Goal: Transaction & Acquisition: Purchase product/service

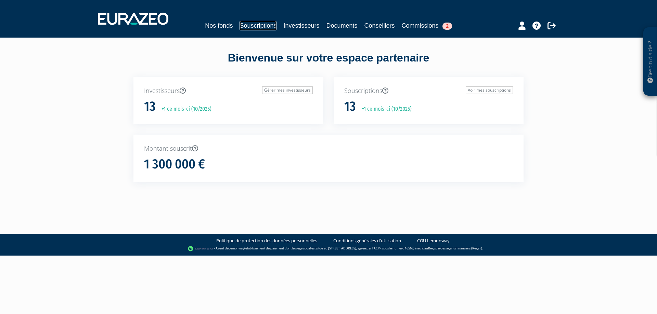
click at [256, 24] on link "Souscriptions" at bounding box center [257, 26] width 37 height 10
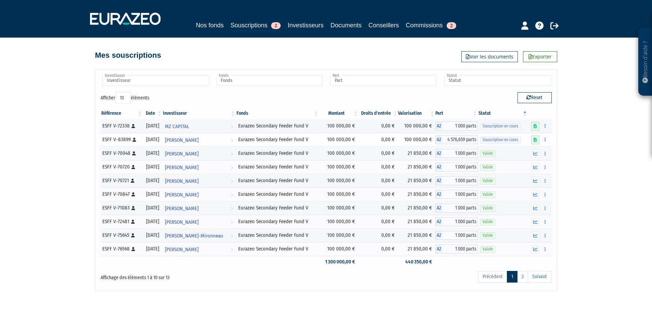
click at [462, 141] on span "4 576,659 parts" at bounding box center [460, 139] width 36 height 9
click at [545, 139] on icon "button" at bounding box center [544, 140] width 1 height 4
click at [497, 142] on span "Souscription en cours" at bounding box center [500, 140] width 40 height 7
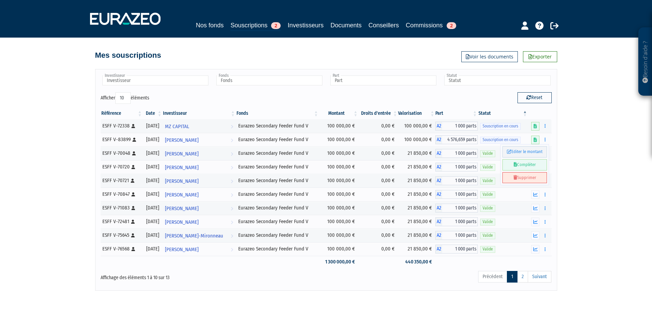
click at [606, 146] on div "Besoin d'aide ? × J'ai besoin d'aide Si vous avez une question à propos du fonc…" at bounding box center [326, 145] width 652 height 291
click at [408, 93] on div "Reset" at bounding box center [441, 98] width 231 height 13
drag, startPoint x: 411, startPoint y: 139, endPoint x: 431, endPoint y: 139, distance: 20.2
click at [431, 139] on td "100 000,00 €" at bounding box center [416, 140] width 37 height 14
click at [429, 141] on td "100 000,00 €" at bounding box center [416, 140] width 37 height 14
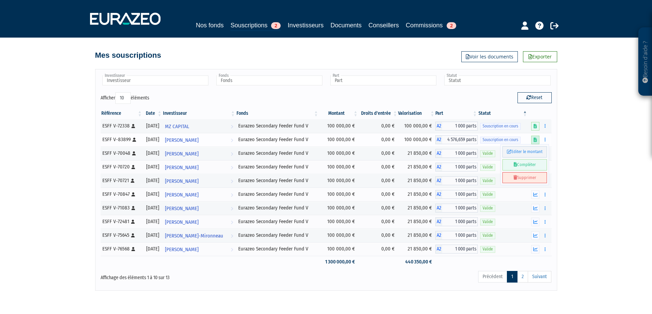
click at [535, 140] on icon at bounding box center [534, 140] width 3 height 4
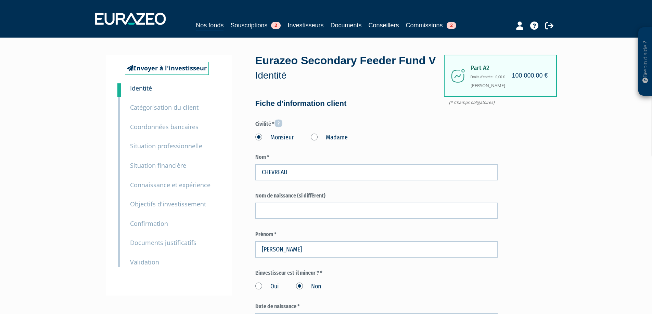
click at [149, 223] on small "Confirmation" at bounding box center [149, 224] width 38 height 8
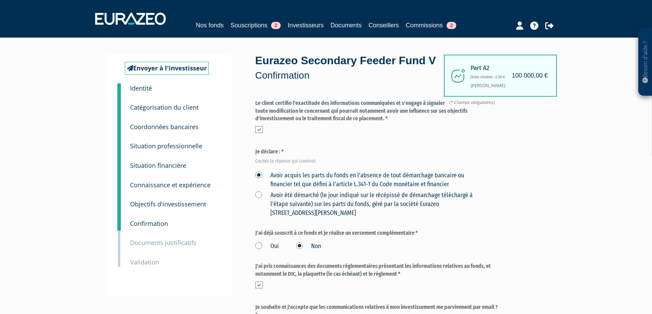
click at [169, 127] on small "Coordonnées bancaires" at bounding box center [164, 127] width 68 height 8
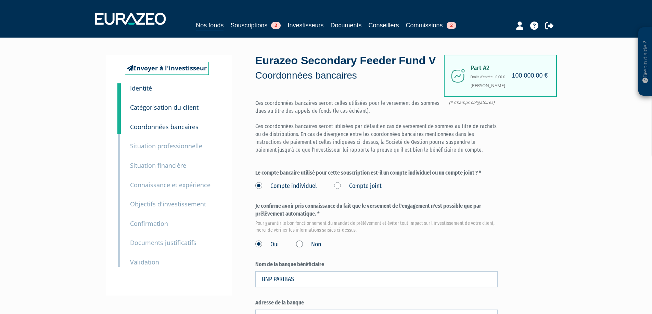
click at [169, 151] on p "Situation professionnelle" at bounding box center [166, 146] width 72 height 10
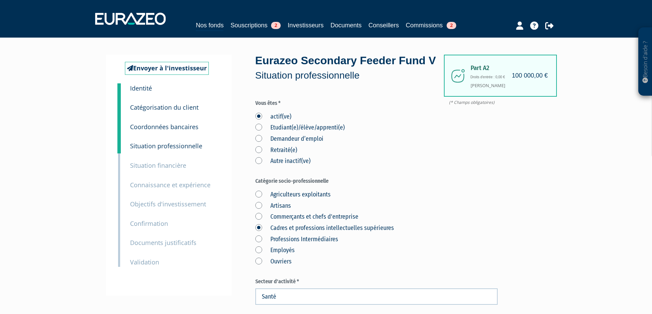
click at [170, 171] on div "6 Connaissance et expérience" at bounding box center [175, 181] width 100 height 20
click at [170, 167] on small "Situation financière" at bounding box center [158, 165] width 56 height 8
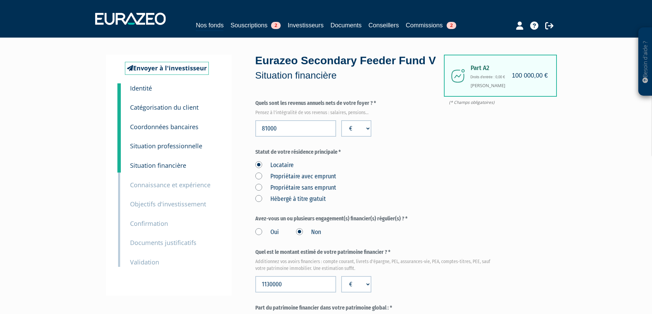
click at [135, 85] on small "Identité" at bounding box center [141, 88] width 22 height 8
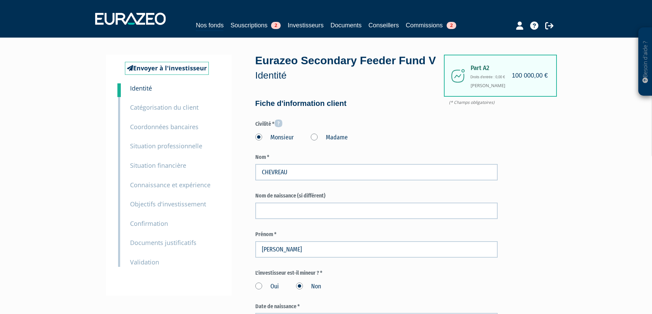
click at [152, 226] on small "Confirmation" at bounding box center [149, 224] width 38 height 8
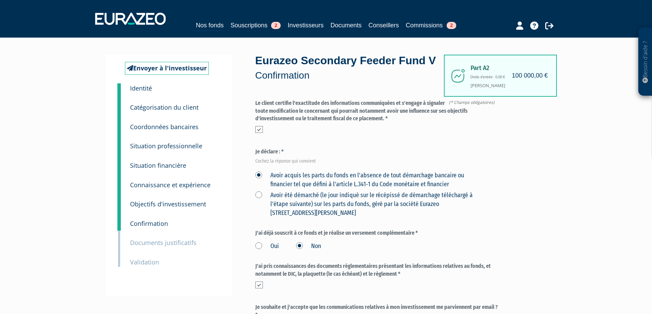
click at [145, 264] on small "Validation" at bounding box center [144, 262] width 29 height 8
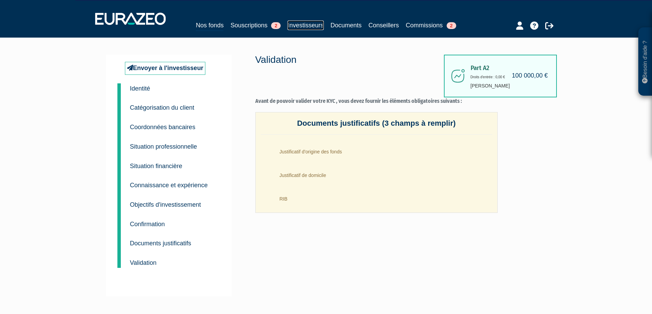
click at [300, 26] on link "Investisseurs" at bounding box center [305, 26] width 36 height 10
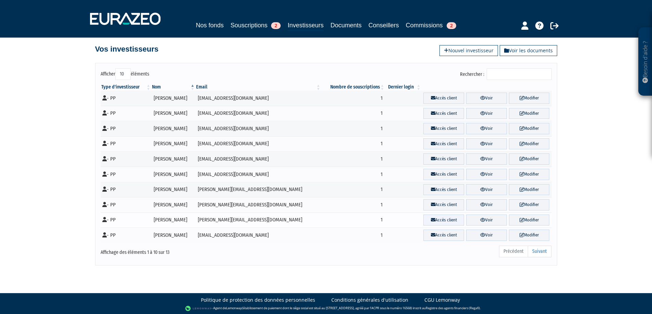
scroll to position [8, 0]
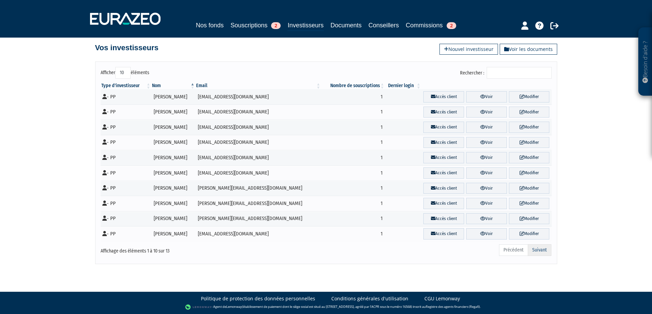
click at [546, 249] on link "Suivant" at bounding box center [540, 251] width 24 height 12
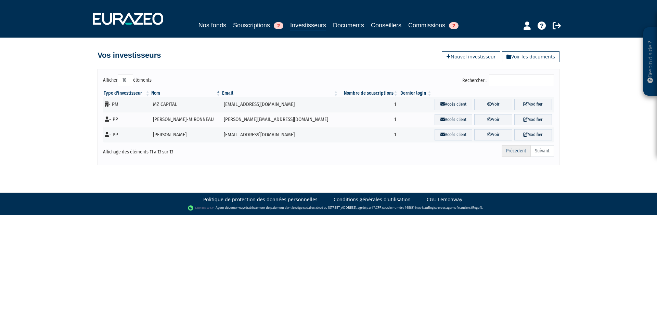
click at [507, 148] on link "Précédent" at bounding box center [516, 151] width 29 height 12
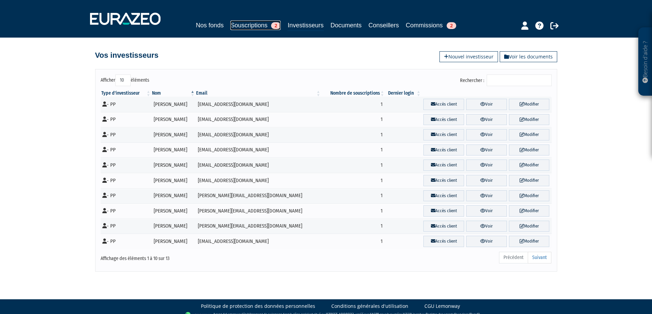
click at [250, 24] on link "Souscriptions 2" at bounding box center [255, 26] width 50 height 10
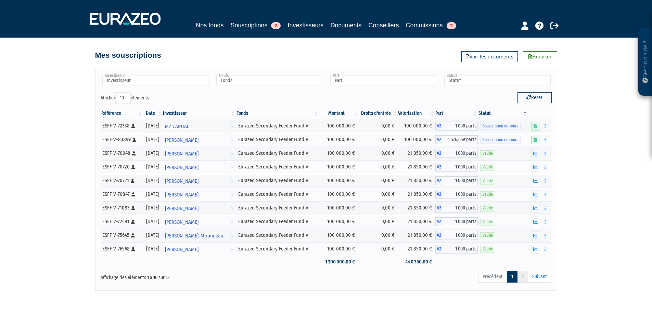
click at [525, 277] on link "2" at bounding box center [522, 277] width 11 height 12
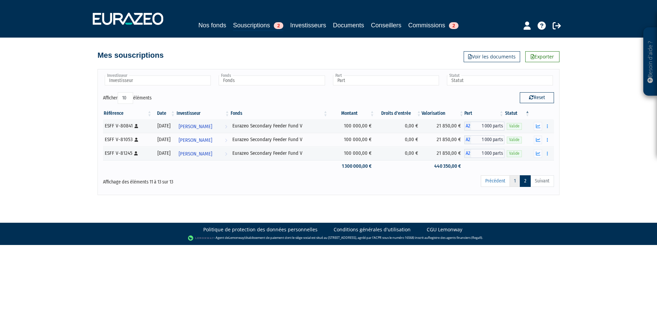
click at [513, 183] on link "1" at bounding box center [514, 182] width 11 height 12
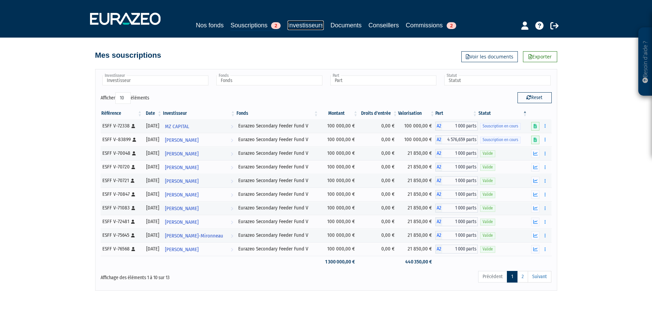
click at [310, 25] on link "Investisseurs" at bounding box center [305, 26] width 36 height 10
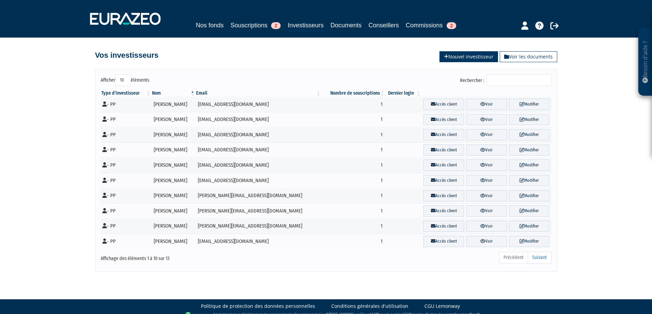
click at [475, 59] on link "Nouvel investisseur" at bounding box center [468, 56] width 59 height 11
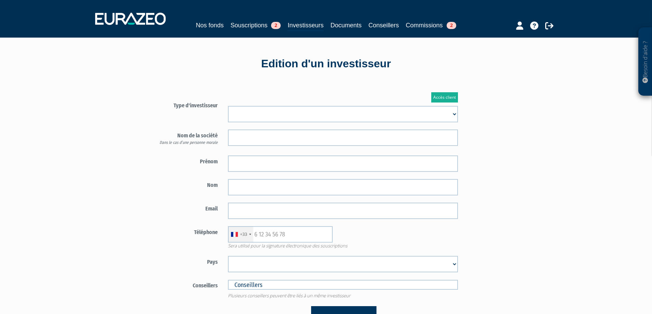
click at [289, 110] on select "Mr Mme Société" at bounding box center [343, 114] width 230 height 16
select select "1"
click at [228, 106] on select "Mr Mme Société" at bounding box center [343, 114] width 230 height 16
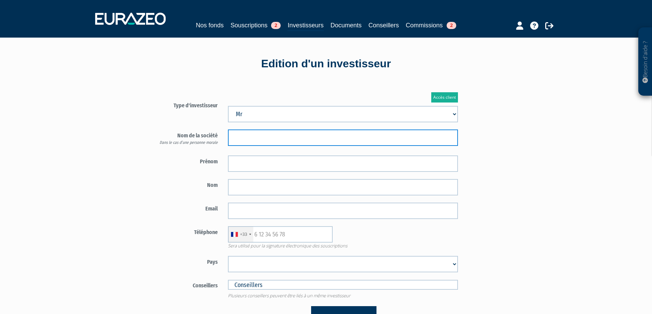
click at [287, 131] on input "text" at bounding box center [343, 138] width 230 height 16
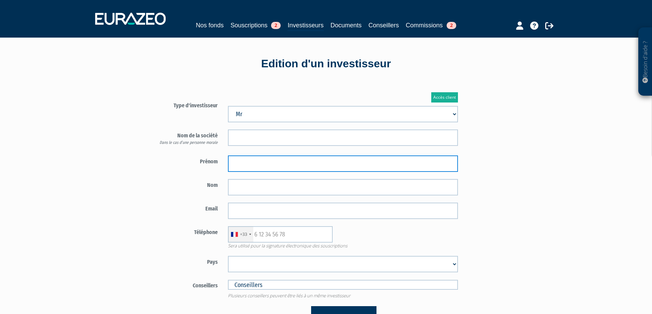
click at [255, 170] on input "text" at bounding box center [343, 164] width 230 height 16
type input "Laurent"
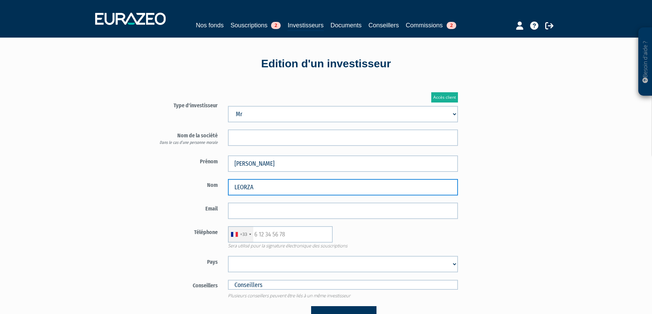
type input "LEORZA"
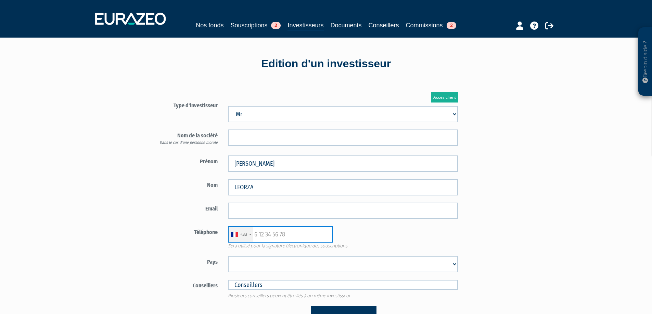
click at [301, 234] on input "text" at bounding box center [280, 234] width 105 height 16
paste input "0643624698"
type input "0643624698"
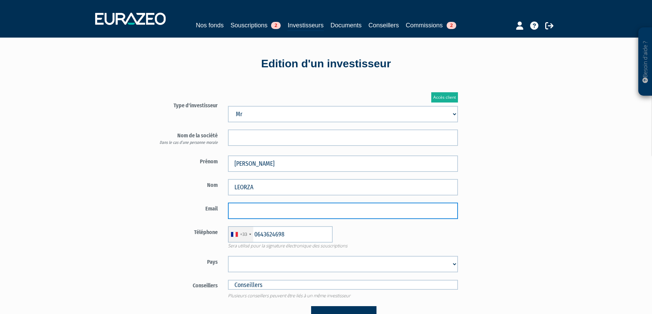
click at [256, 217] on input "email" at bounding box center [343, 211] width 230 height 16
paste input "[PERSON_NAME][EMAIL_ADDRESS][DOMAIN_NAME]"
type input "[PERSON_NAME][EMAIL_ADDRESS][DOMAIN_NAME]"
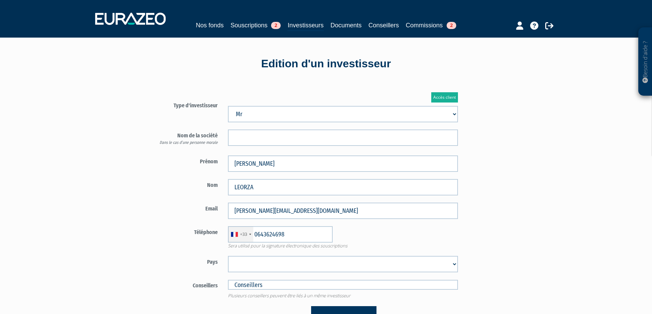
click at [142, 251] on div "Accès client Type d'investisseur Mr Mme Société Dans le cas d’une personne mora…" at bounding box center [257, 210] width 263 height 256
click at [250, 266] on select "Afghanistan Afrique du Sud Albanie Algérie Allemagne Andorre Angola Anguilla An…" at bounding box center [343, 264] width 230 height 16
select select "75"
click at [228, 256] on select "Afghanistan Afrique du Sud Albanie Algérie Allemagne Andorre Angola Anguilla An…" at bounding box center [343, 264] width 230 height 16
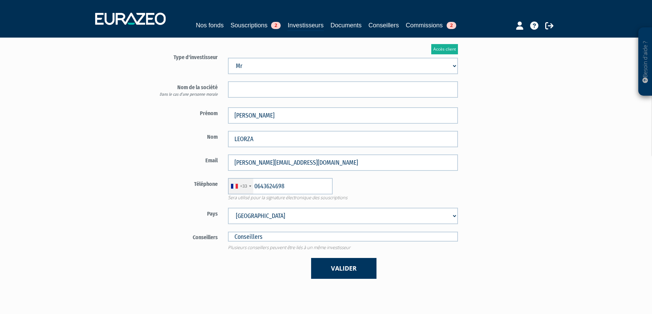
scroll to position [131, 0]
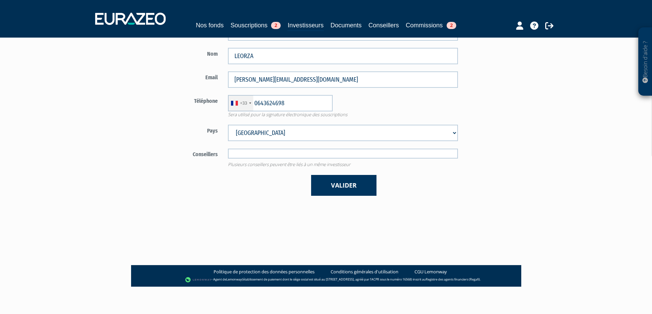
click at [274, 156] on input "text" at bounding box center [343, 154] width 230 height 10
click at [204, 233] on main "Accès client Type d'investisseur Mr Mme Société Prénom Laurent Nom +1" at bounding box center [257, 108] width 263 height 314
type input "Conseillers"
click at [273, 155] on input "text" at bounding box center [343, 154] width 230 height 10
type input "L"
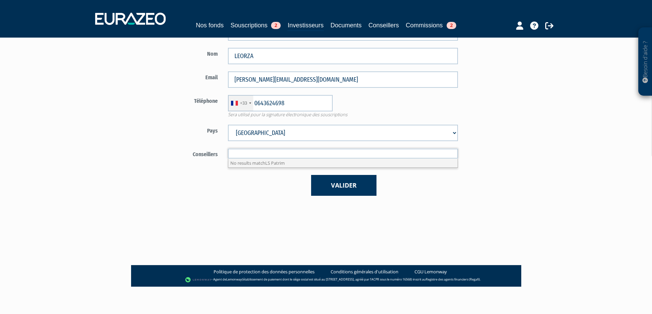
type input "C"
click at [249, 224] on main "Accès client Type d'investisseur Mr Mme Société Prénom Laurent Nom +1" at bounding box center [257, 108] width 263 height 314
type input "Conseillers"
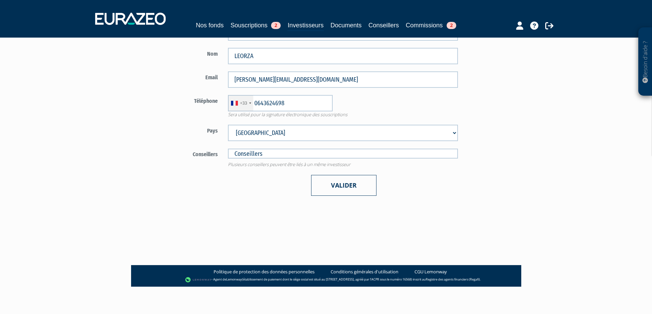
click at [351, 181] on button "Valider" at bounding box center [343, 185] width 65 height 21
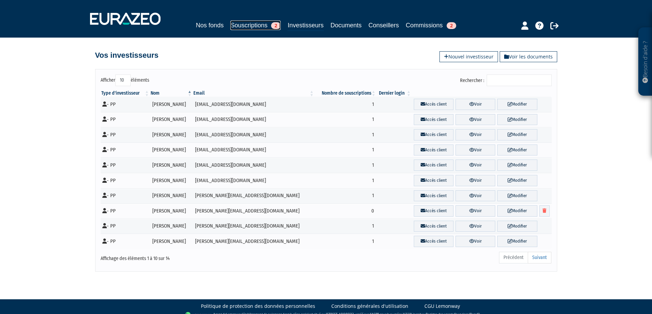
click at [247, 23] on link "Souscriptions 2" at bounding box center [255, 26] width 50 height 10
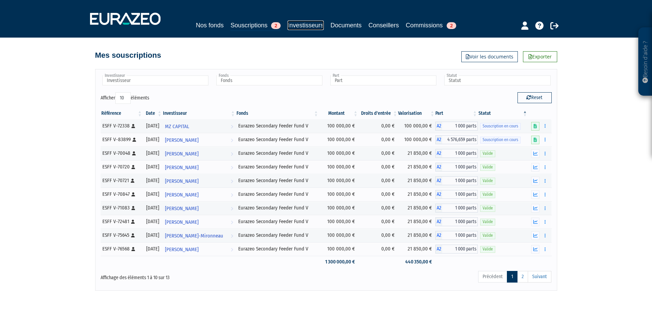
click at [316, 24] on link "Investisseurs" at bounding box center [305, 26] width 36 height 10
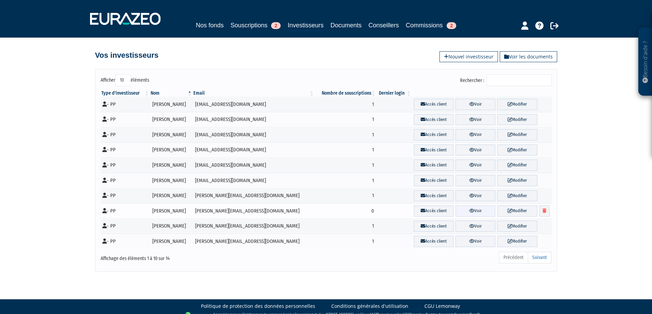
click at [475, 210] on link "Voir" at bounding box center [475, 211] width 40 height 11
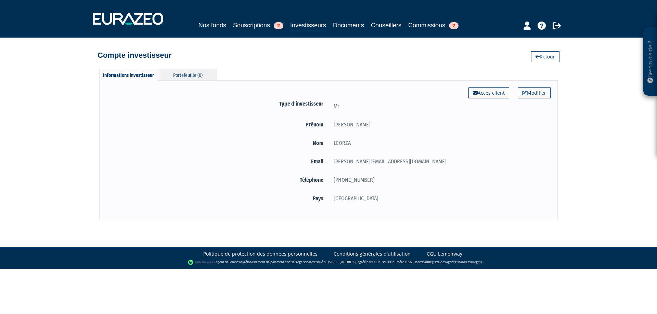
click at [188, 77] on div "Portefeuille (0)" at bounding box center [188, 74] width 58 height 11
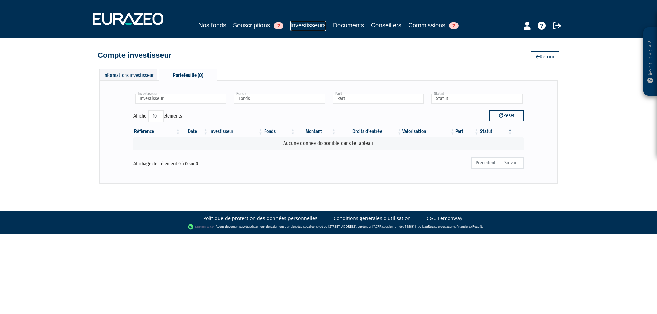
click at [309, 24] on link "Investisseurs" at bounding box center [308, 26] width 36 height 11
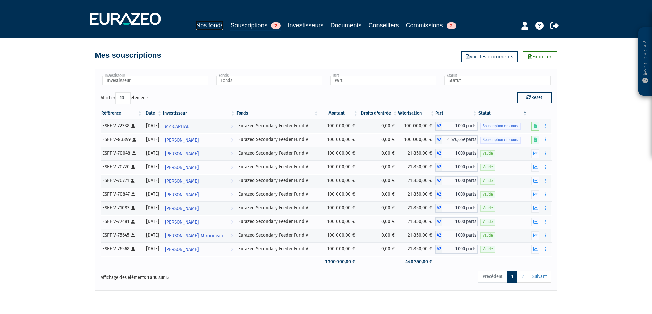
click at [210, 21] on link "Nos fonds" at bounding box center [210, 26] width 28 height 10
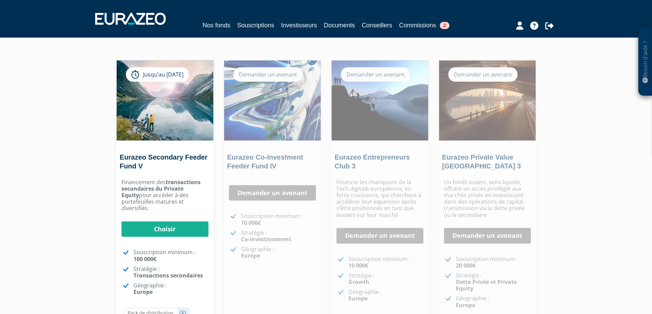
scroll to position [103, 0]
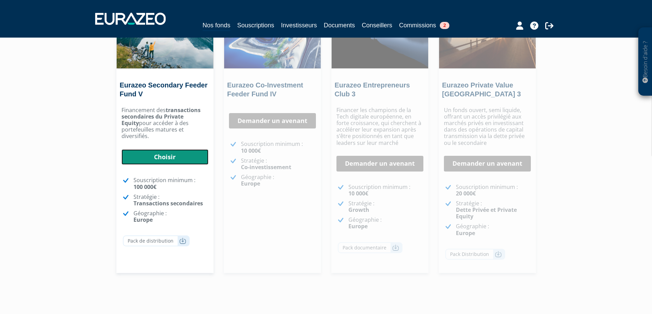
click at [189, 154] on link "Choisir" at bounding box center [164, 158] width 87 height 16
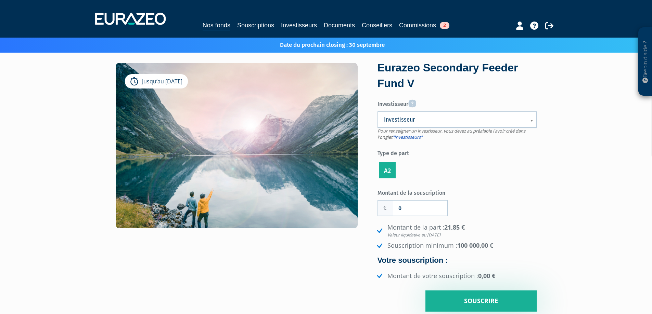
click at [412, 121] on span "Investisseur" at bounding box center [452, 120] width 137 height 8
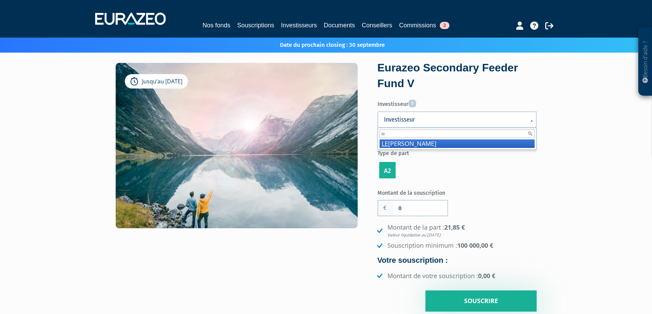
type input "le"
click at [420, 145] on li "LE ORZA Laurent" at bounding box center [456, 144] width 155 height 9
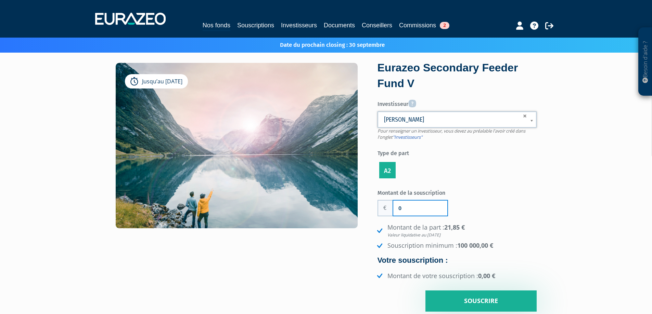
click at [431, 210] on input "0" at bounding box center [420, 208] width 54 height 15
drag, startPoint x: 431, startPoint y: 210, endPoint x: 375, endPoint y: 211, distance: 55.8
click at [375, 211] on div "Jusqu’au 31/12/2025 Eurazeo Secondary Feeder Fund V Investisseur Pour renseigne…" at bounding box center [326, 187] width 431 height 249
type input "100 000"
click at [497, 192] on div "Montant de la souscription 100 000 Nombre de parts 0 Droits d'entrée 0 21,85 €" at bounding box center [456, 249] width 159 height 125
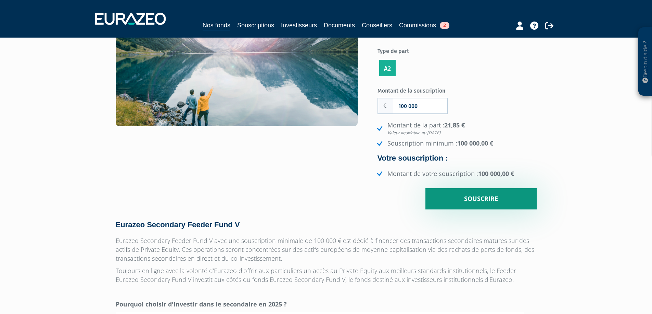
scroll to position [103, 0]
click at [481, 199] on input "Souscrire" at bounding box center [480, 198] width 111 height 21
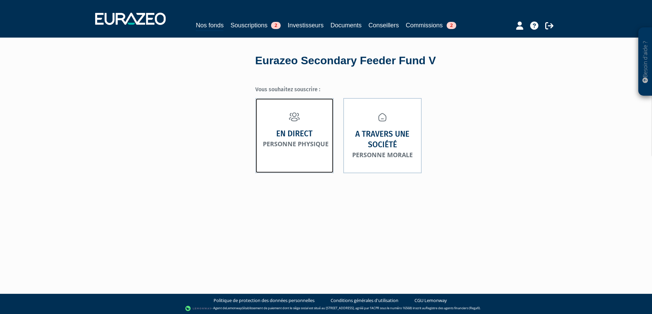
click at [306, 136] on strong "En direct" at bounding box center [294, 134] width 36 height 11
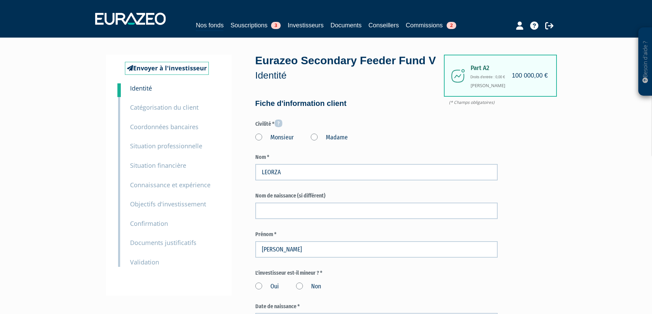
click at [275, 142] on label "Monsieur" at bounding box center [274, 137] width 38 height 9
click at [0, 0] on input "Monsieur" at bounding box center [0, 0] width 0 height 0
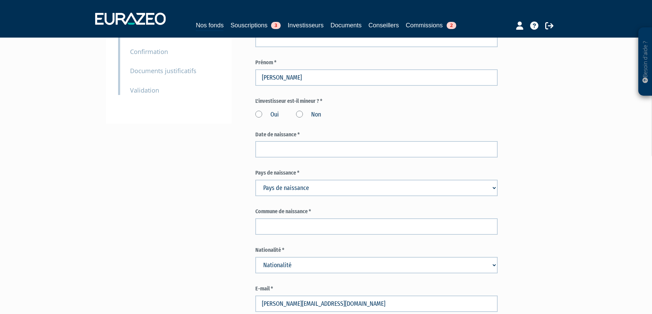
scroll to position [205, 0]
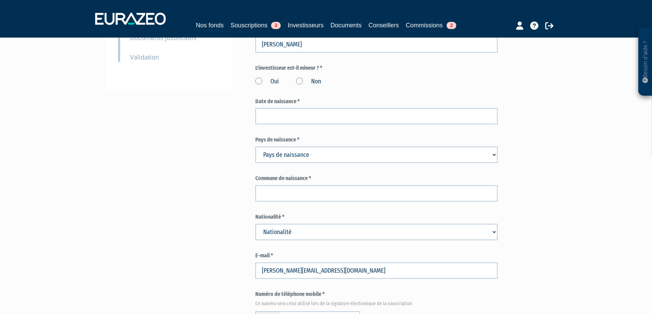
click at [304, 86] on label "Non" at bounding box center [308, 81] width 25 height 9
click at [0, 0] on input "Non" at bounding box center [0, 0] width 0 height 0
click at [303, 141] on form "(* Champs obligatoires) Information sur l'apporteur d'affaire Dénomination ou r…" at bounding box center [376, 317] width 242 height 847
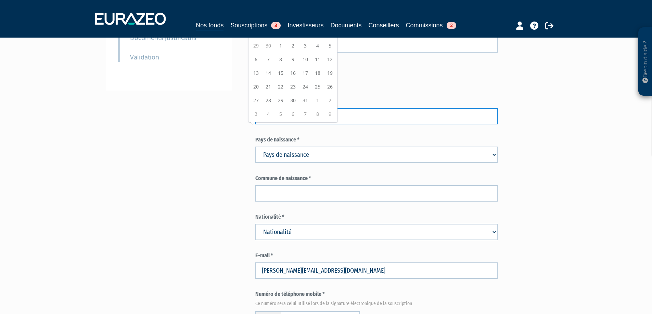
click at [302, 125] on input at bounding box center [376, 116] width 242 height 16
click at [281, 125] on input at bounding box center [376, 116] width 242 height 16
type input "23/10/1966"
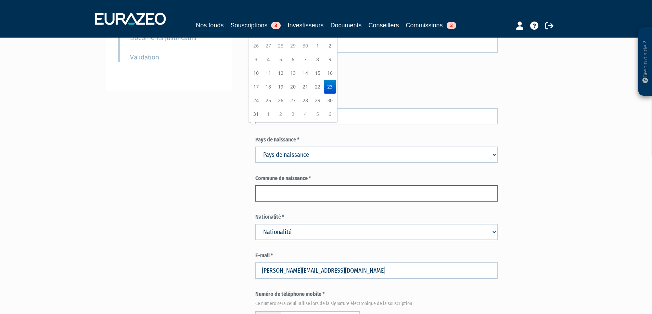
click at [292, 202] on input "text" at bounding box center [376, 193] width 242 height 16
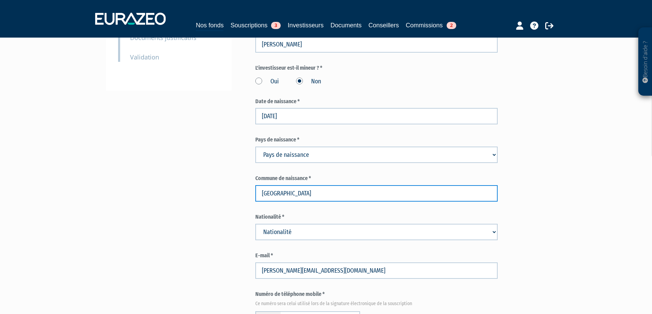
type input "Villeneuve-sur-Lot"
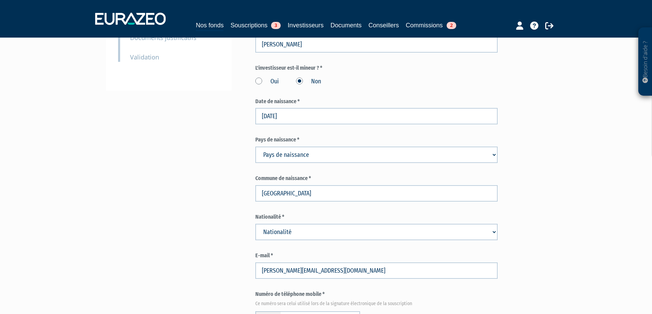
click at [218, 201] on div "Envoyer à l'investisseur 1 Identité 2 Catégorisation du client 3 Coordonnées ba…" at bounding box center [326, 311] width 430 height 924
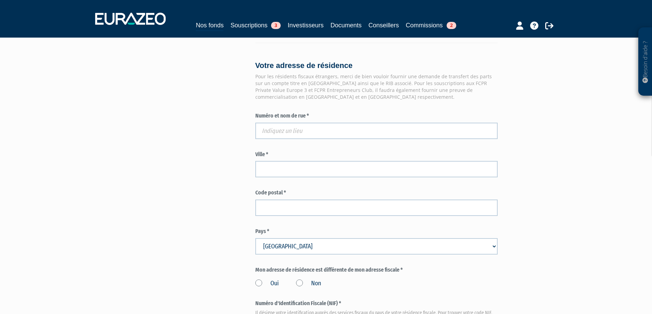
scroll to position [513, 0]
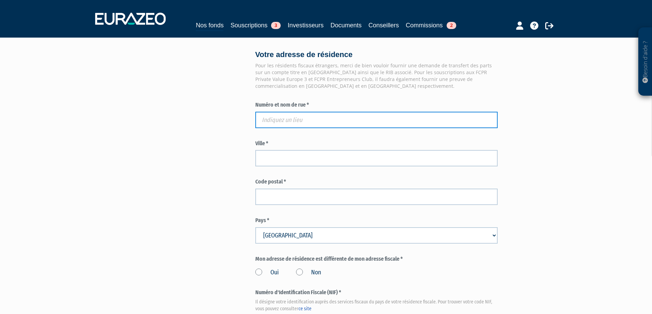
click at [293, 128] on input "text" at bounding box center [376, 120] width 242 height 16
paste input "20 Chemin des chevreuils"
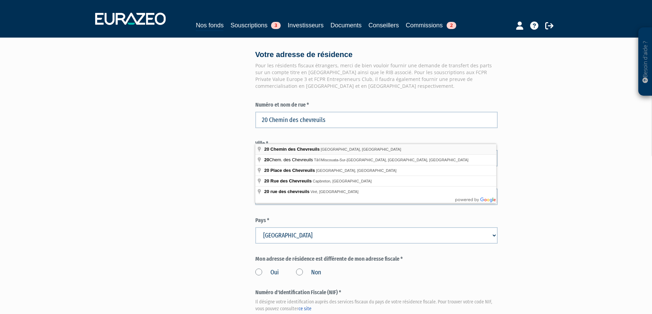
type input "20 Chemin des Chevreuils, Roquefort, France"
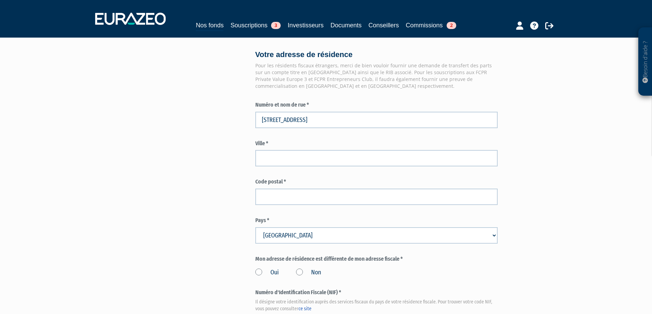
type input "Roquefort"
type input "47310"
type input "20 Chemin des Chevreuils"
click at [218, 199] on div "Envoyer à l'investisseur 1 Identité 2 Catégorisation du client 3 Coordonnées ba…" at bounding box center [326, 4] width 430 height 924
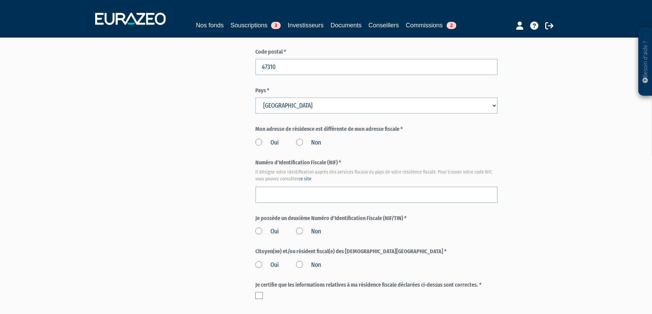
scroll to position [650, 0]
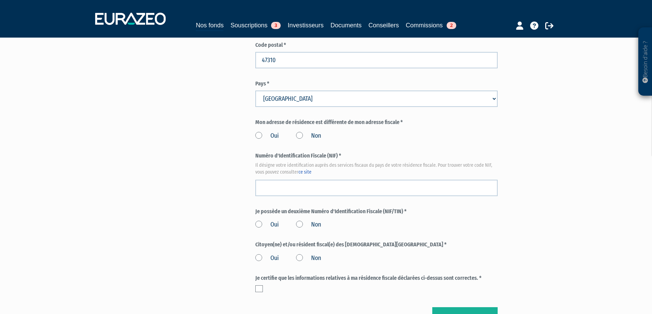
click at [299, 141] on label "Non" at bounding box center [308, 136] width 25 height 9
click at [0, 0] on input "Non" at bounding box center [0, 0] width 0 height 0
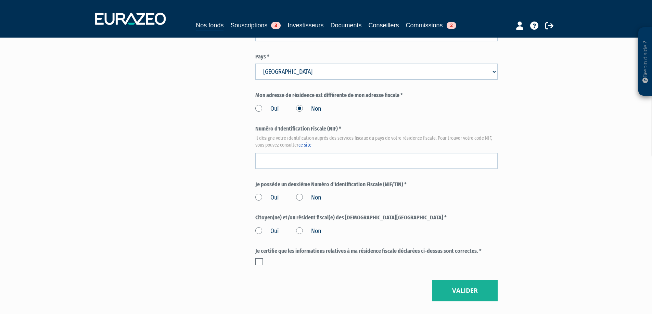
scroll to position [718, 0]
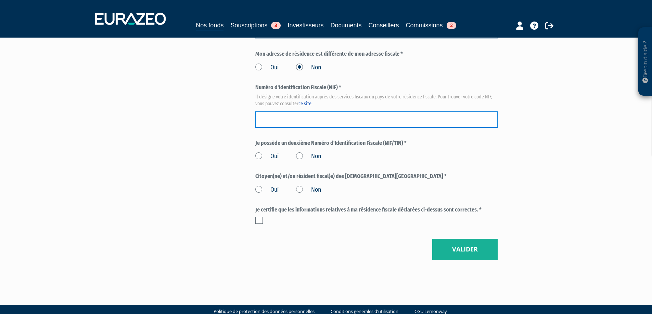
click at [282, 128] on input "text" at bounding box center [376, 120] width 242 height 16
click at [301, 128] on input "text" at bounding box center [376, 120] width 242 height 16
type input "0920677007131"
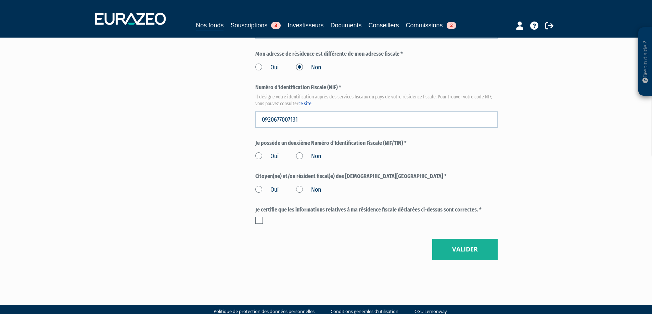
click at [298, 161] on label "Non" at bounding box center [308, 156] width 25 height 9
click at [0, 0] on input "Non" at bounding box center [0, 0] width 0 height 0
click at [302, 195] on label "Non" at bounding box center [308, 190] width 25 height 9
click at [0, 0] on input "Non" at bounding box center [0, 0] width 0 height 0
click at [258, 224] on label at bounding box center [259, 220] width 8 height 7
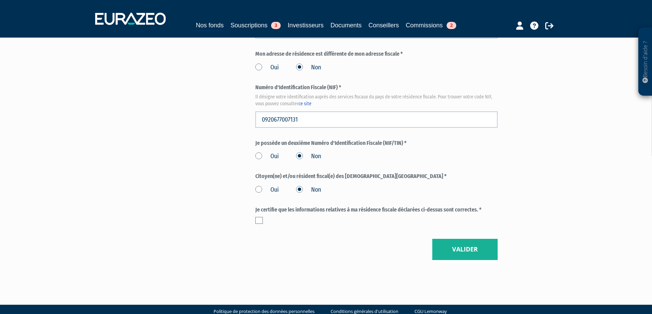
click at [0, 0] on input "checkbox" at bounding box center [0, 0] width 0 height 0
click at [468, 260] on button "Valider" at bounding box center [464, 249] width 65 height 21
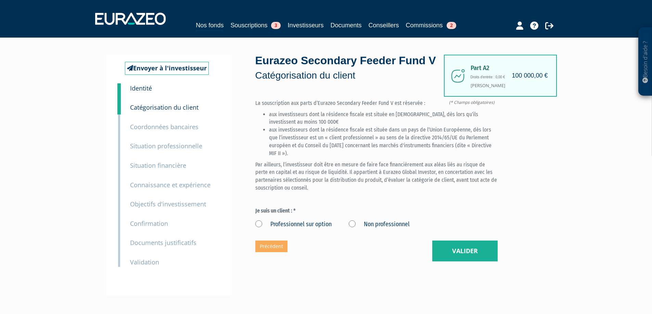
click at [369, 229] on label "Non professionnel" at bounding box center [379, 224] width 61 height 9
click at [0, 0] on professionnel "Non professionnel" at bounding box center [0, 0] width 0 height 0
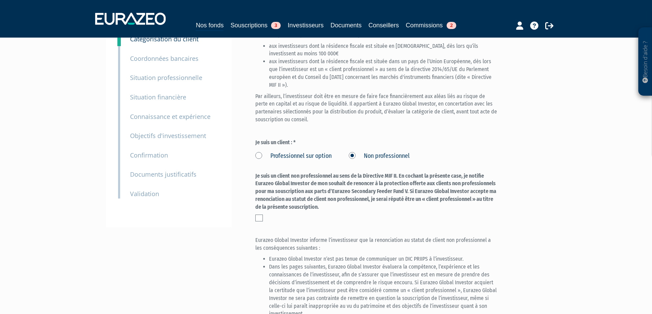
scroll to position [191, 0]
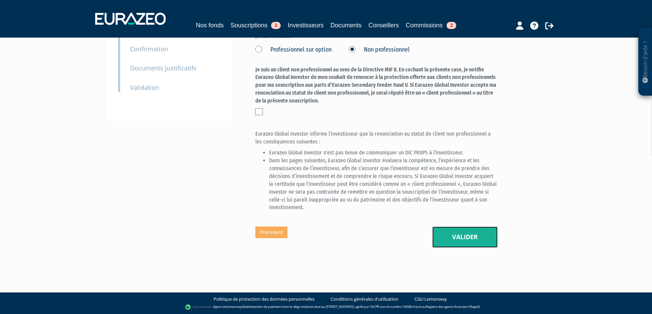
click at [453, 245] on button "Valider" at bounding box center [464, 237] width 65 height 21
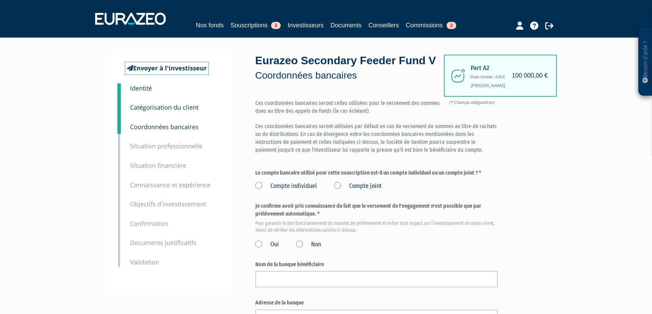
click at [293, 191] on label "Compte individuel" at bounding box center [286, 186] width 62 height 9
click at [0, 0] on individuel "Compte individuel" at bounding box center [0, 0] width 0 height 0
click at [271, 249] on label "Oui" at bounding box center [267, 245] width 24 height 9
click at [0, 0] on input "Oui" at bounding box center [0, 0] width 0 height 0
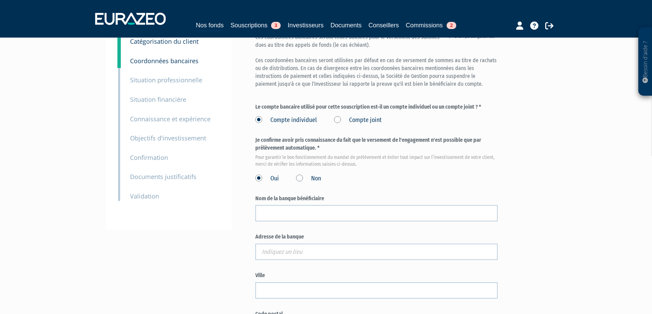
scroll to position [137, 0]
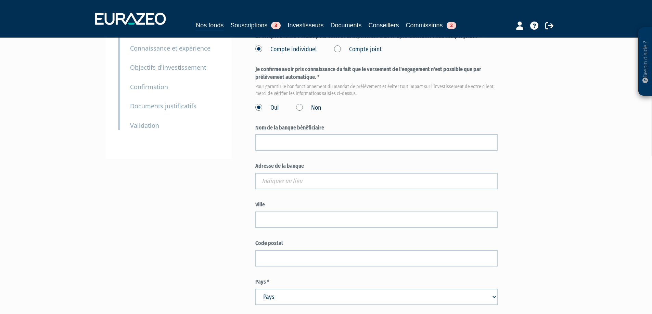
click at [297, 167] on form "(* Champs obligatoires) Ces coordonnées bancaires seront celles utilisées pour …" at bounding box center [376, 192] width 242 height 459
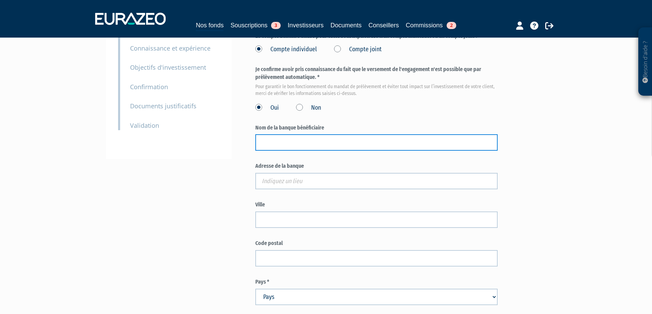
click at [290, 151] on input "text" at bounding box center [376, 142] width 242 height 16
click at [280, 151] on input "text" at bounding box center [376, 142] width 242 height 16
type input "BNP PARIBAS"
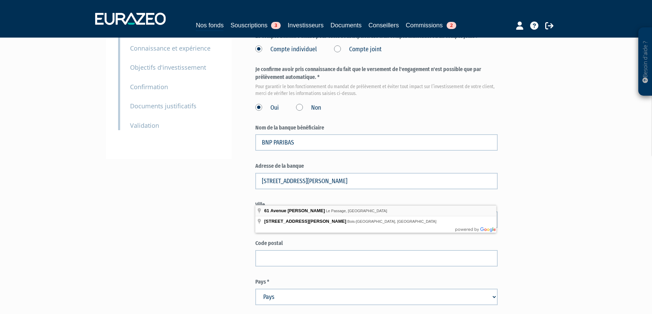
type input "61 Avenue Michel Ricard, Le Passage, France"
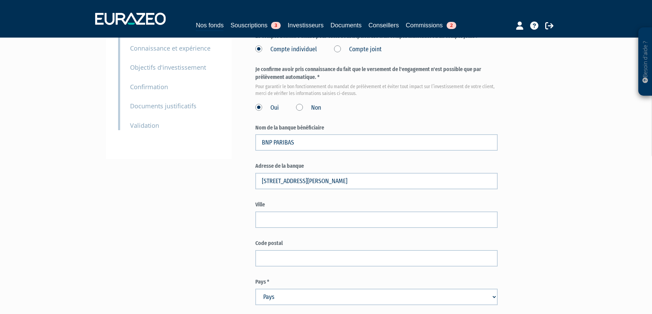
type input "Le Passage"
select select "75"
type input "47520"
type input "61 Avenue Michel Ricard"
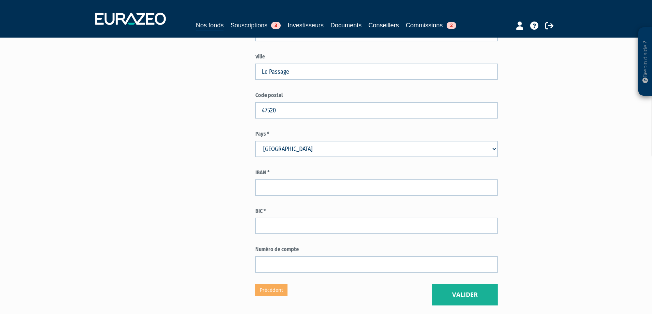
scroll to position [308, 0]
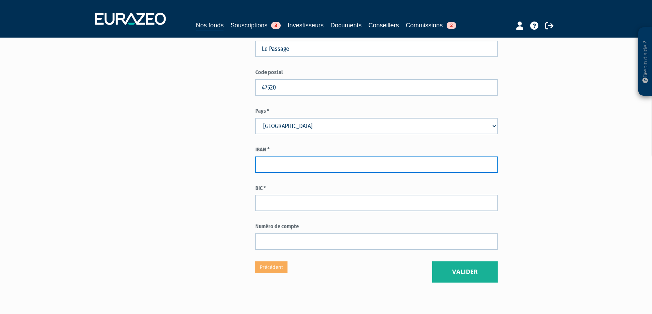
click at [289, 173] on input "text" at bounding box center [376, 165] width 242 height 16
type input "FR7630004003900000021731225"
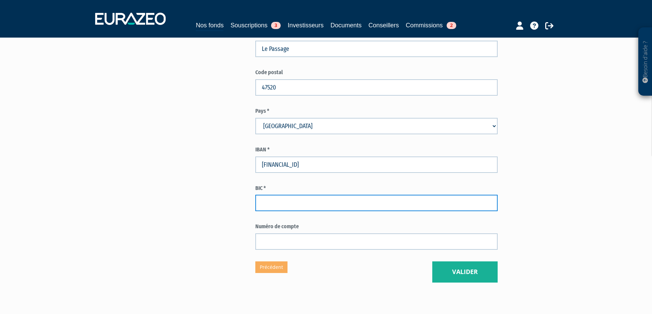
click at [305, 211] on input "text" at bounding box center [376, 203] width 242 height 16
type input "BNPAFRPPXXX"
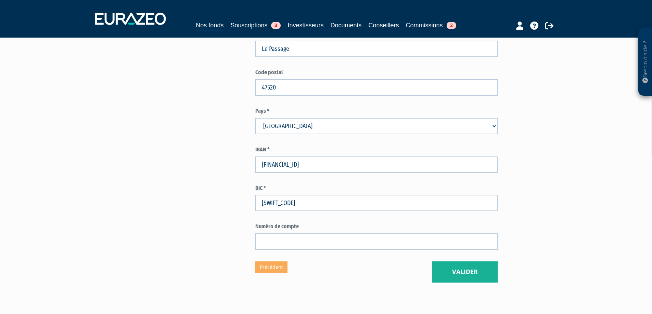
click at [467, 283] on button "Valider" at bounding box center [464, 272] width 65 height 21
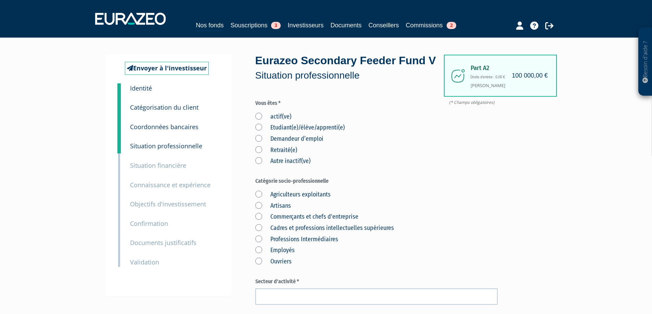
click at [281, 121] on label "actif(ve)" at bounding box center [273, 117] width 36 height 9
click at [0, 0] on input "actif(ve)" at bounding box center [0, 0] width 0 height 0
click at [307, 222] on label "Commerçants et chefs d'entreprise" at bounding box center [306, 217] width 103 height 9
click at [0, 0] on d\'entreprise "Commerçants et chefs d'entreprise" at bounding box center [0, 0] width 0 height 0
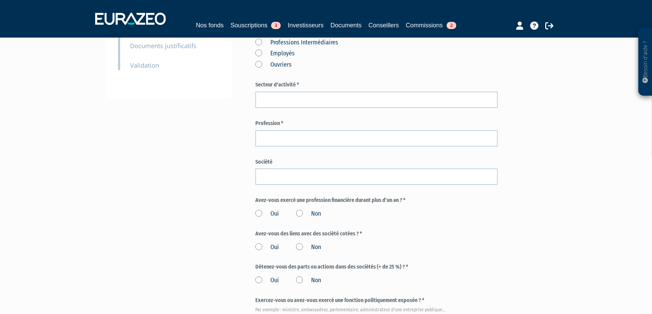
scroll to position [205, 0]
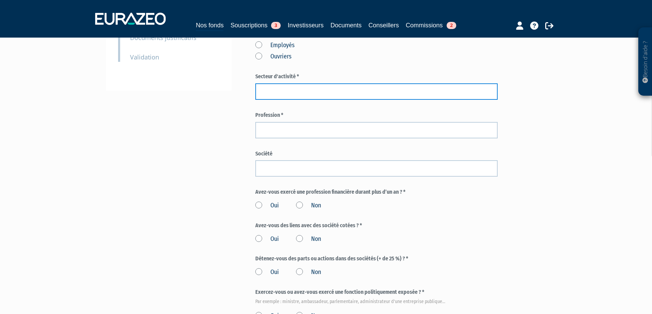
click at [277, 100] on input "text" at bounding box center [376, 91] width 242 height 16
type input "Industrie"
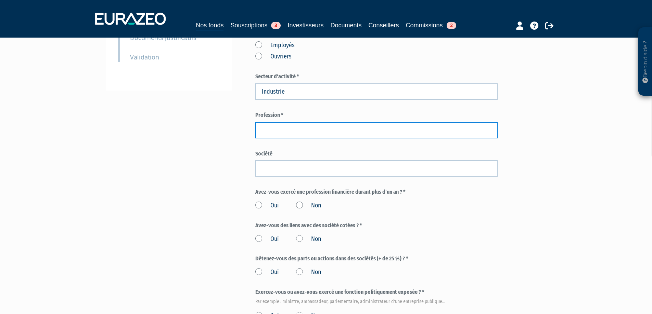
click at [306, 139] on input "text" at bounding box center [376, 130] width 242 height 16
type input "Chef d'entreprise"
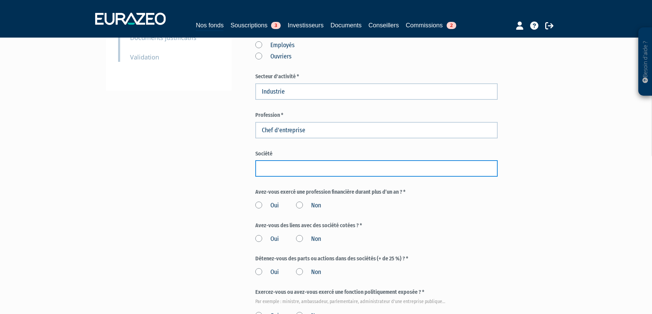
click at [323, 177] on input "text" at bounding box center [376, 168] width 242 height 16
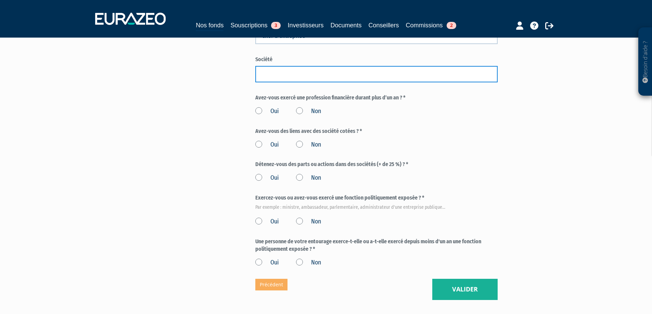
scroll to position [308, 0]
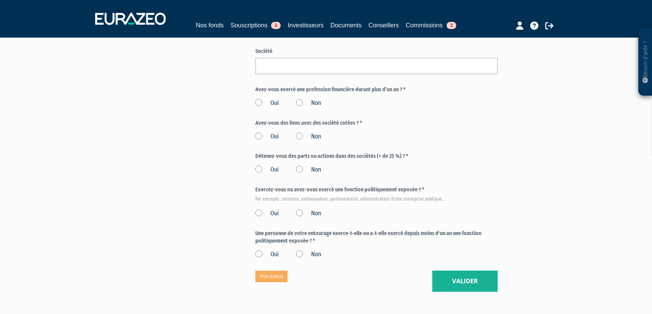
click at [304, 108] on label "Non" at bounding box center [308, 103] width 25 height 9
click at [0, 0] on input "Non" at bounding box center [0, 0] width 0 height 0
click at [313, 141] on label "Non" at bounding box center [308, 136] width 25 height 9
click at [0, 0] on input "Non" at bounding box center [0, 0] width 0 height 0
click at [314, 174] on label "Non" at bounding box center [308, 170] width 25 height 9
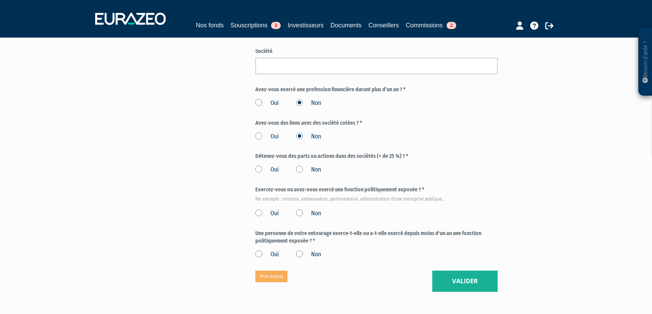
click at [0, 0] on input "Non" at bounding box center [0, 0] width 0 height 0
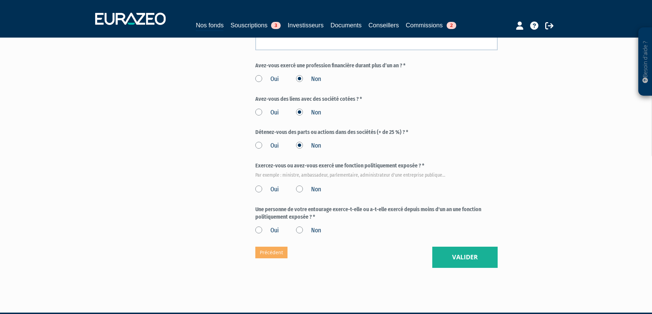
scroll to position [342, 0]
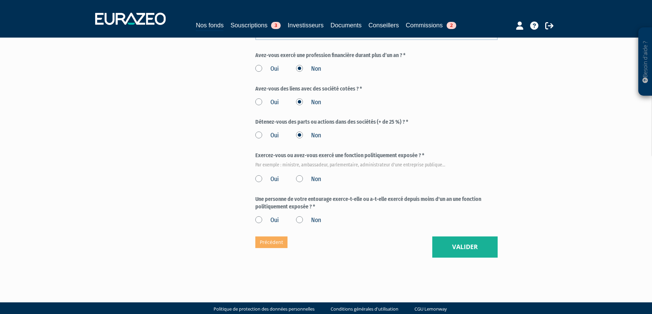
click at [257, 140] on label "Oui" at bounding box center [267, 135] width 24 height 9
click at [0, 0] on input "Oui" at bounding box center [0, 0] width 0 height 0
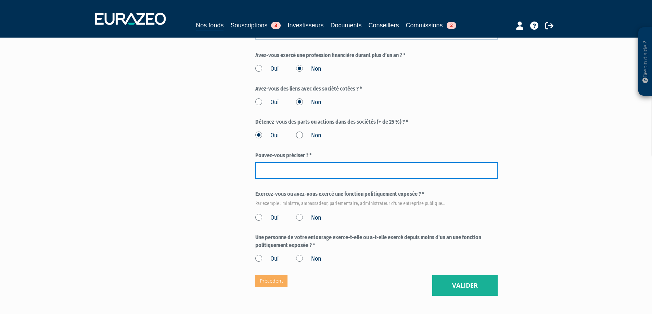
click at [331, 179] on input "text" at bounding box center [376, 171] width 242 height 16
click at [293, 179] on input "Holding" at bounding box center [376, 171] width 242 height 16
type input "Holding patrimoniale"
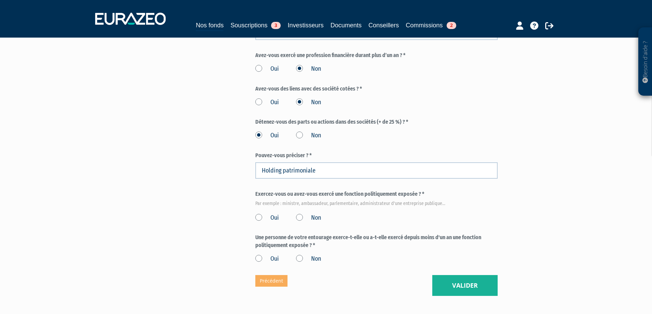
click at [181, 212] on div "Envoyer à l'investisseur 1 Identité 2 Catégorisation du client 3 Coordonnées ba…" at bounding box center [326, 5] width 430 height 584
click at [313, 223] on label "Non" at bounding box center [308, 218] width 25 height 9
click at [0, 0] on input "Non" at bounding box center [0, 0] width 0 height 0
click at [318, 264] on label "Non" at bounding box center [308, 259] width 25 height 9
click at [0, 0] on input "Non" at bounding box center [0, 0] width 0 height 0
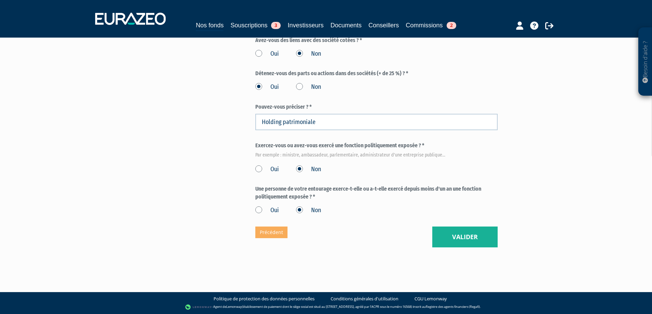
scroll to position [406, 0]
click at [466, 236] on button "Valider" at bounding box center [464, 237] width 65 height 21
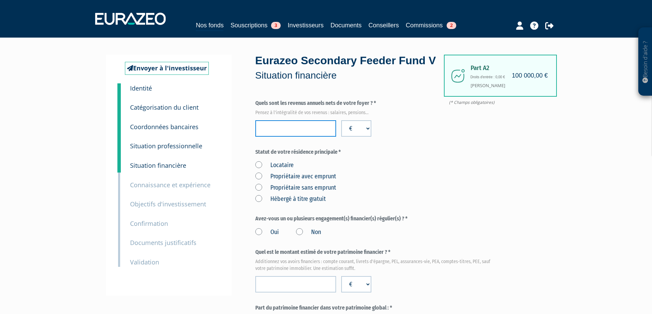
click at [311, 137] on input "number" at bounding box center [295, 128] width 81 height 16
click at [298, 137] on input "number" at bounding box center [295, 128] width 81 height 16
click at [275, 137] on input "number" at bounding box center [295, 128] width 81 height 16
type input "393000"
click at [452, 204] on div "Locataire Propriétaire avec emprunt Propriétaire sans emprunt Hébergé à titre g…" at bounding box center [376, 181] width 242 height 45
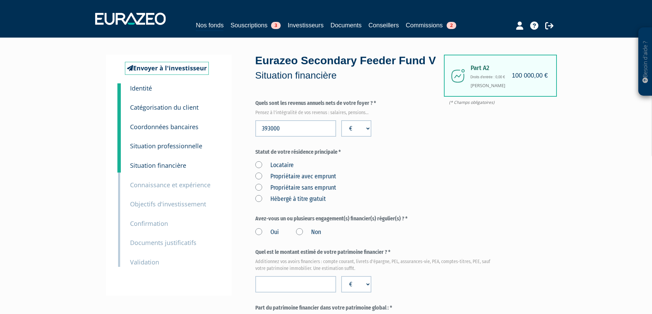
click at [301, 181] on label "Propriétaire avec emprunt" at bounding box center [295, 176] width 81 height 9
click at [0, 0] on emprunt "Propriétaire avec emprunt" at bounding box center [0, 0] width 0 height 0
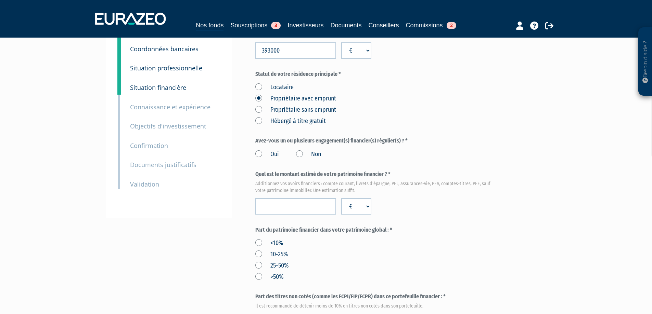
scroll to position [103, 0]
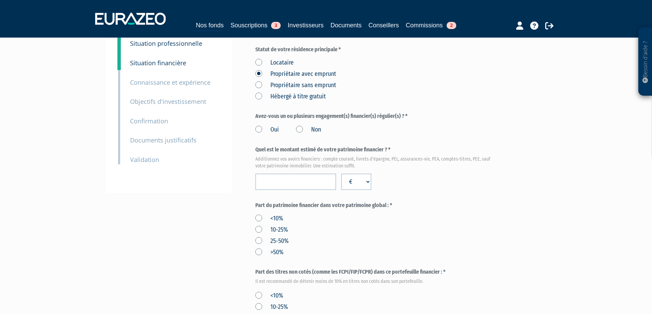
click at [264, 134] on label "Oui" at bounding box center [267, 130] width 24 height 9
click at [0, 0] on input "Oui" at bounding box center [0, 0] width 0 height 0
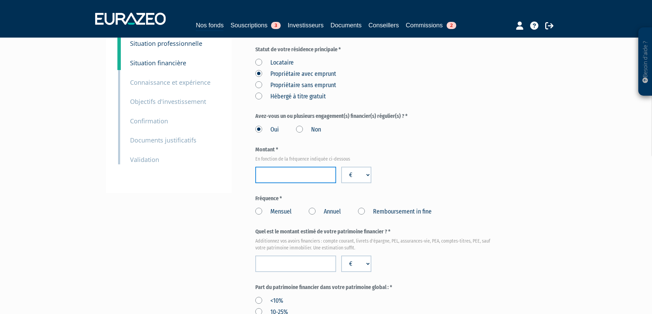
click at [296, 183] on input "number" at bounding box center [295, 175] width 81 height 16
click at [301, 183] on input "number" at bounding box center [295, 175] width 81 height 16
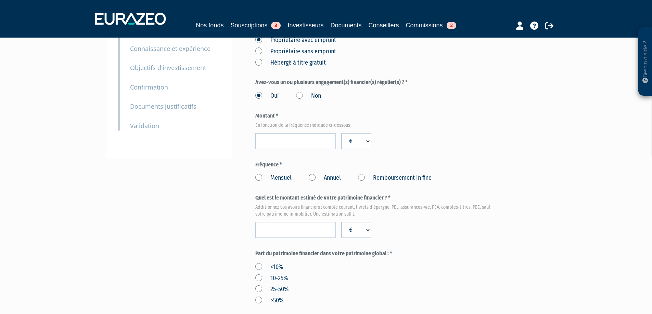
scroll to position [137, 0]
click at [295, 149] on input "number" at bounding box center [295, 141] width 81 height 16
click at [276, 182] on label "Mensuel" at bounding box center [273, 177] width 36 height 9
click at [0, 0] on input "Mensuel" at bounding box center [0, 0] width 0 height 0
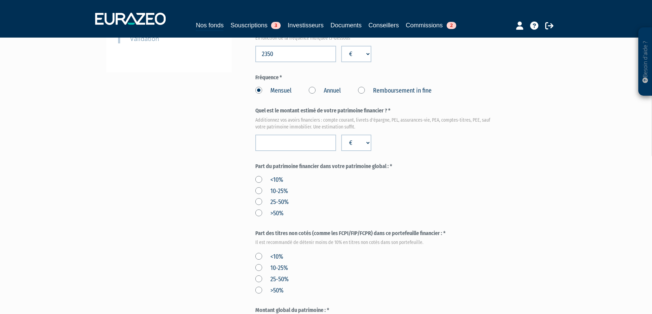
scroll to position [239, 0]
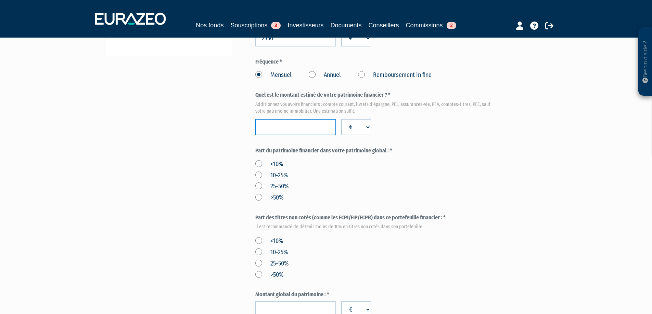
click at [259, 135] on input "number" at bounding box center [295, 127] width 81 height 16
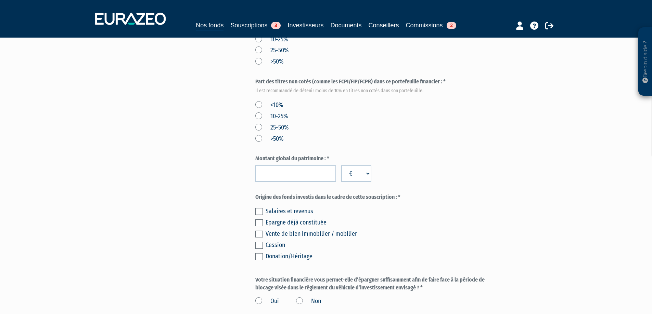
scroll to position [376, 0]
click at [260, 109] on label "<10%" at bounding box center [269, 104] width 28 height 9
click at [0, 0] on input "<10%" at bounding box center [0, 0] width 0 height 0
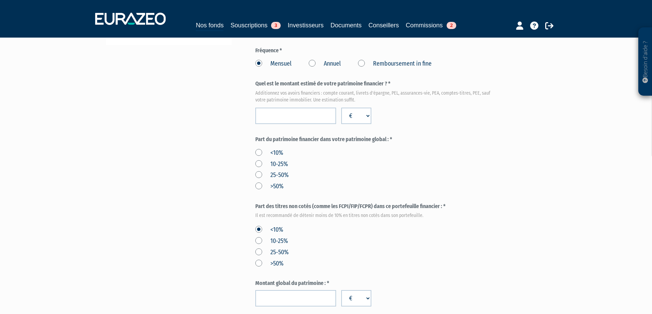
scroll to position [239, 0]
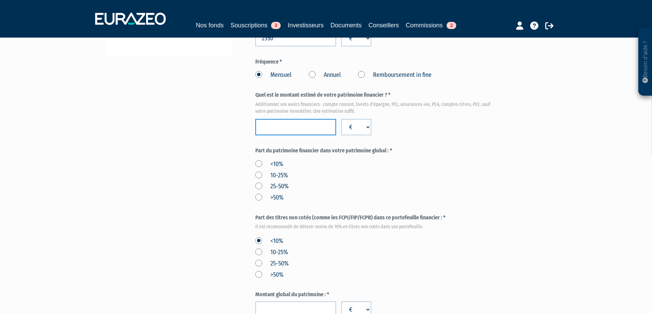
click at [317, 135] on input "number" at bounding box center [295, 127] width 81 height 16
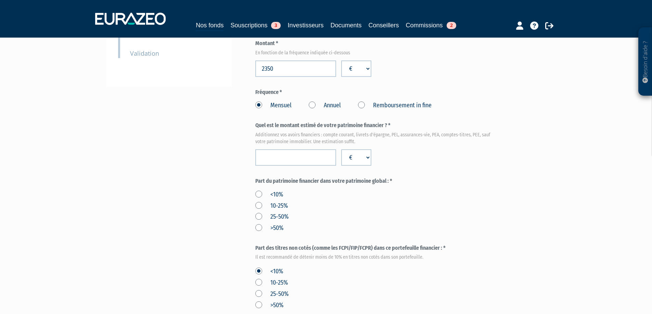
scroll to position [205, 0]
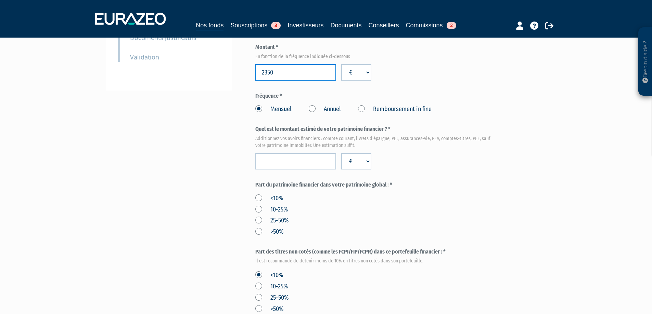
click at [269, 81] on input "2350" at bounding box center [295, 72] width 81 height 16
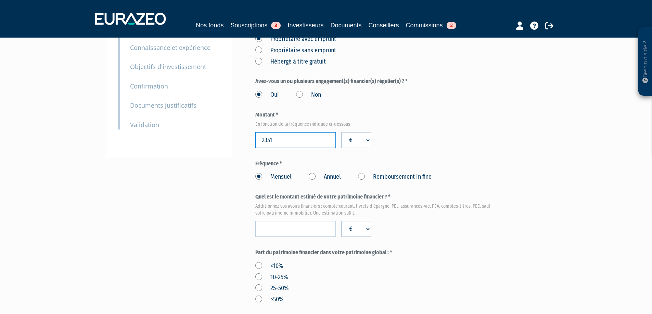
scroll to position [137, 0]
click at [287, 149] on input "2351" at bounding box center [295, 141] width 81 height 16
type input "5000"
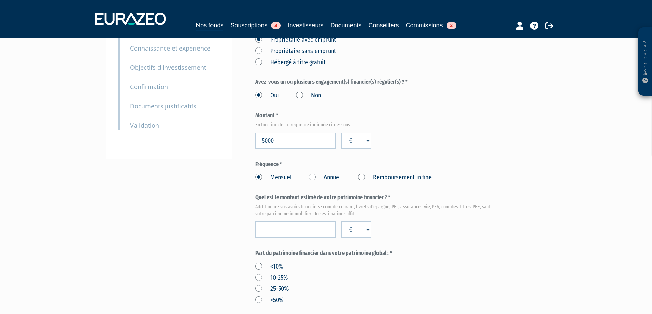
click at [552, 189] on div "Besoin d'aide ? × J'ai besoin d'aide Si vous avez une question à propos du fonc…" at bounding box center [326, 228] width 652 height 731
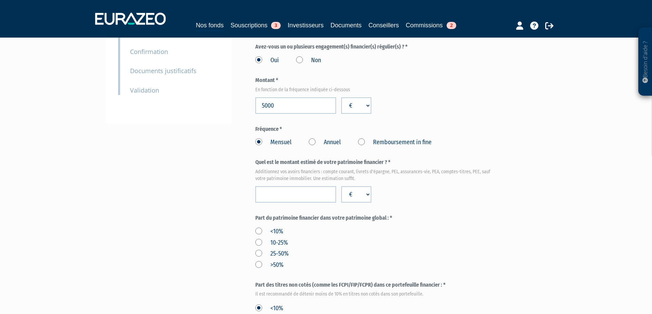
scroll to position [205, 0]
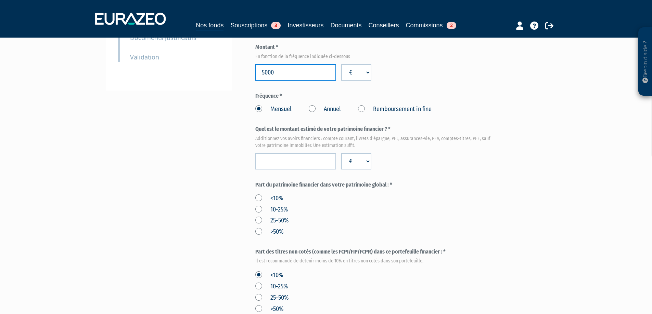
click at [276, 81] on input "5000" at bounding box center [295, 72] width 81 height 16
click at [273, 81] on input "5000" at bounding box center [295, 72] width 81 height 16
click at [267, 81] on input "5000" at bounding box center [295, 72] width 81 height 16
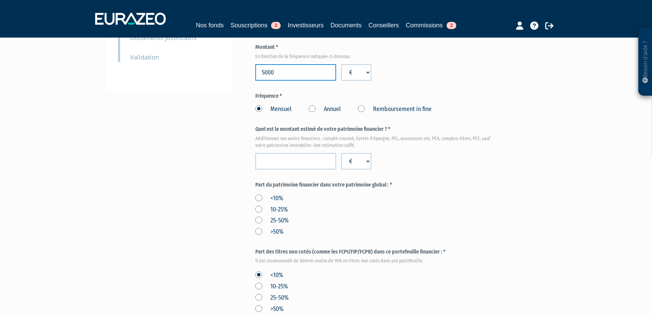
click at [267, 81] on input "5000" at bounding box center [295, 72] width 81 height 16
click at [246, 166] on div "Envoyer à l'investisseur 1 Identité 2 Catégorisation du client 3 Coordonnées ba…" at bounding box center [326, 179] width 430 height 660
click at [284, 81] on input "number" at bounding box center [295, 72] width 81 height 16
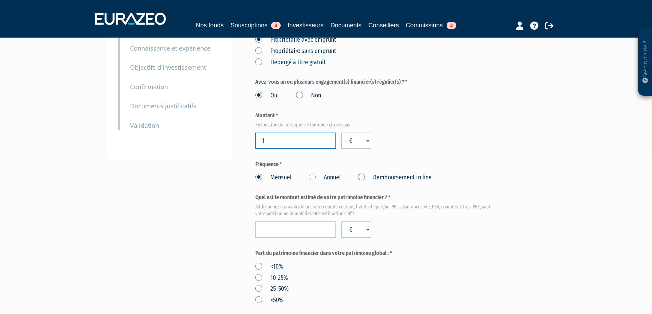
drag, startPoint x: 270, startPoint y: 152, endPoint x: 179, endPoint y: 151, distance: 90.3
click at [179, 151] on div "Envoyer à l'investisseur 1 Identité 2 Catégorisation du client 3 Coordonnées ba…" at bounding box center [326, 248] width 430 height 660
click at [180, 150] on div "Envoyer à l'investisseur 1 Identité 2 Catégorisation du client 3 Coordonnées ba…" at bounding box center [169, 38] width 126 height 241
click at [283, 149] on input "5000" at bounding box center [295, 141] width 81 height 16
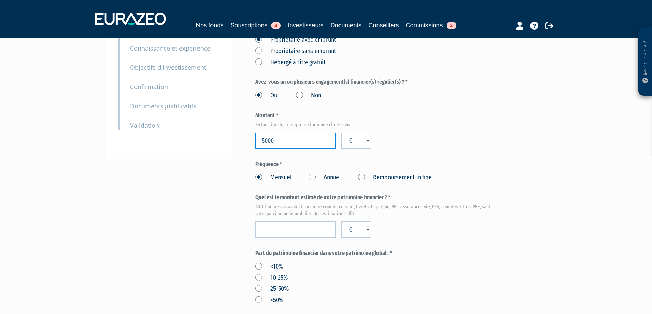
click at [283, 149] on input "5000" at bounding box center [295, 141] width 81 height 16
type input "7000"
click at [450, 149] on div "Montant * En fonction de la fréquence indiquée ci-dessous 7000 € $ £" at bounding box center [376, 130] width 242 height 37
click at [300, 238] on input "number" at bounding box center [295, 230] width 81 height 16
click at [292, 238] on input "number" at bounding box center [295, 230] width 81 height 16
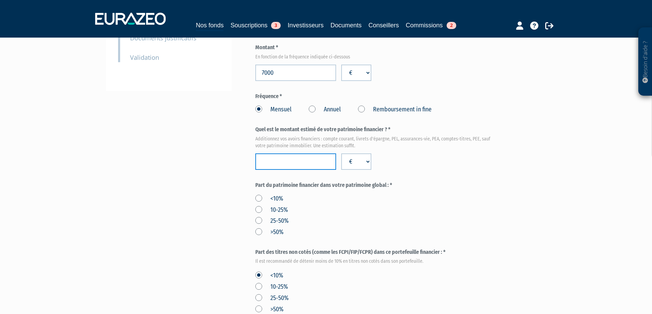
scroll to position [205, 0]
click at [291, 170] on input "number" at bounding box center [295, 161] width 81 height 16
click at [307, 170] on input "number" at bounding box center [295, 161] width 81 height 16
click at [445, 237] on div "<10% 10-25% 25-50% >50%" at bounding box center [376, 214] width 242 height 45
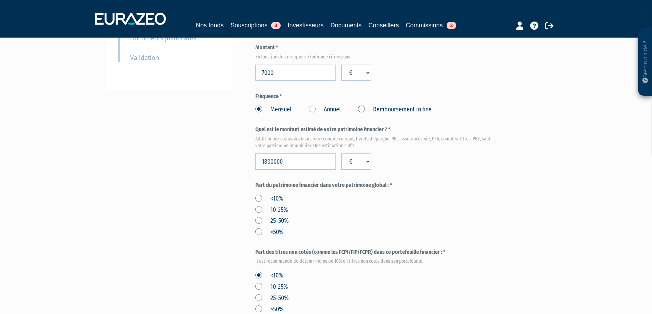
scroll to position [137, 0]
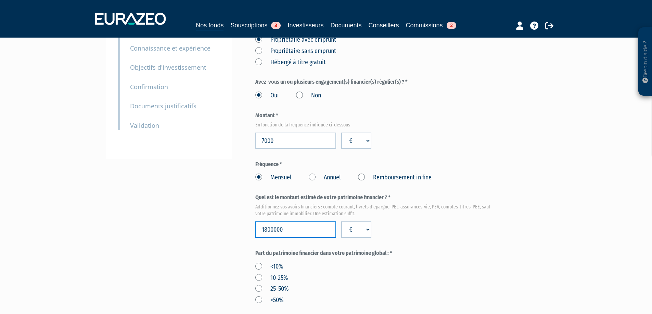
click at [293, 238] on input "1800000" at bounding box center [295, 230] width 81 height 16
click at [294, 238] on input "1800000" at bounding box center [295, 230] width 81 height 16
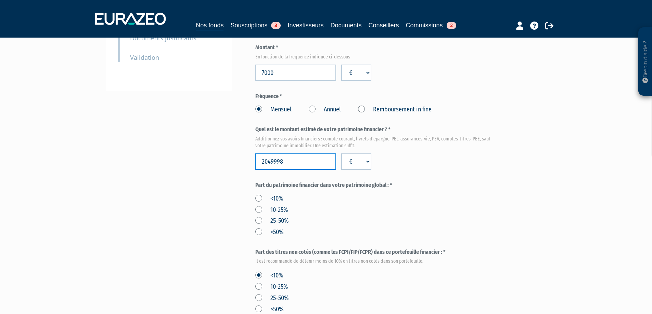
scroll to position [205, 0]
click at [209, 182] on div "Envoyer à l'investisseur 1 Identité 2 Catégorisation du client 3 Coordonnées ba…" at bounding box center [326, 179] width 430 height 660
click at [276, 170] on input "2049998" at bounding box center [295, 161] width 81 height 16
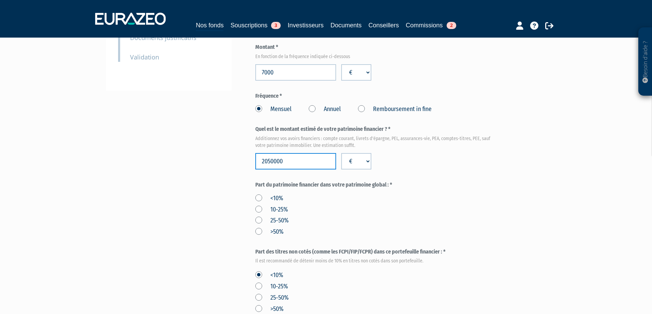
type input "2050000"
click at [190, 223] on div "Envoyer à l'investisseur 1 Identité 2 Catégorisation du client 3 Coordonnées ba…" at bounding box center [326, 179] width 430 height 660
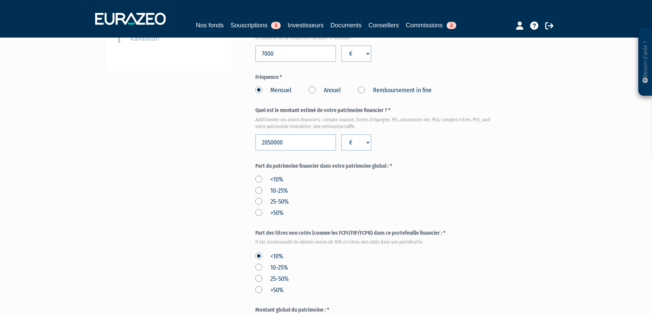
scroll to position [239, 0]
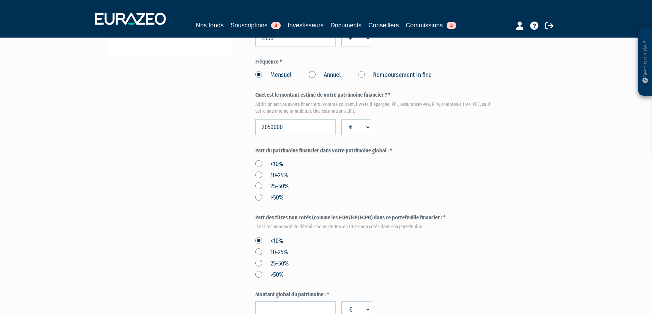
click at [257, 191] on label "25-50%" at bounding box center [271, 186] width 33 height 9
click at [0, 0] on input "25-50%" at bounding box center [0, 0] width 0 height 0
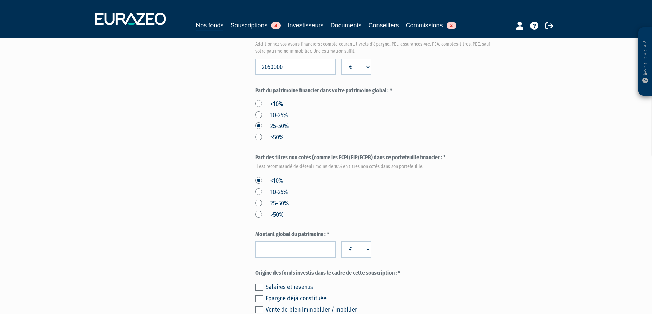
scroll to position [308, 0]
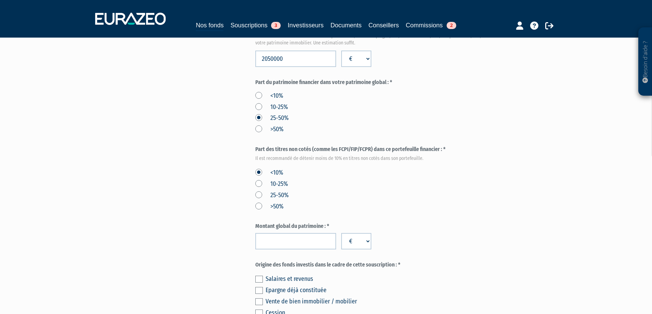
click at [260, 189] on label "10-25%" at bounding box center [271, 184] width 33 height 9
click at [0, 0] on input "10-25%" at bounding box center [0, 0] width 0 height 0
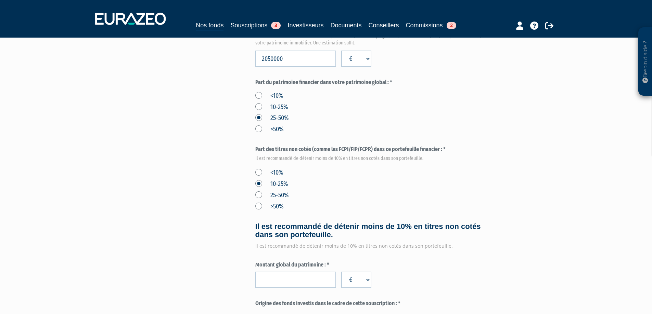
click at [257, 178] on label "<10%" at bounding box center [269, 173] width 28 height 9
click at [0, 0] on input "<10%" at bounding box center [0, 0] width 0 height 0
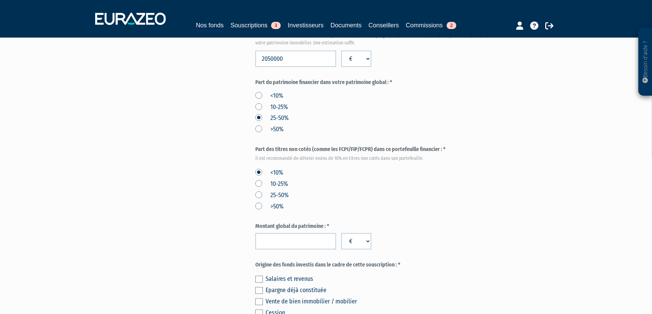
click at [273, 189] on label "10-25%" at bounding box center [271, 184] width 33 height 9
click at [0, 0] on input "10-25%" at bounding box center [0, 0] width 0 height 0
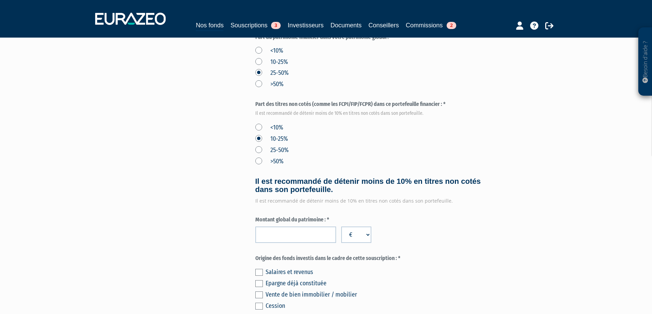
scroll to position [342, 0]
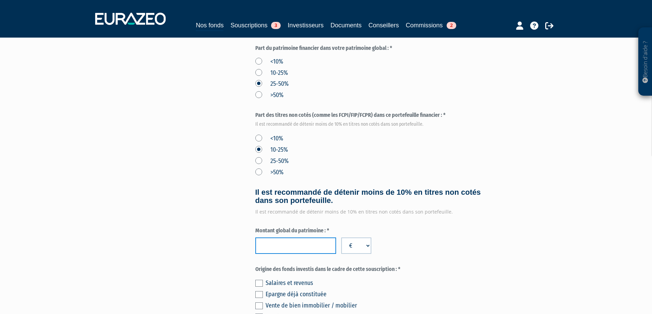
click at [293, 254] on input "number" at bounding box center [295, 246] width 81 height 16
type input "5180000"
click at [212, 265] on div "Envoyer à l'investisseur 1 Identité 2 Catégorisation du client 3 Coordonnées ba…" at bounding box center [326, 62] width 430 height 698
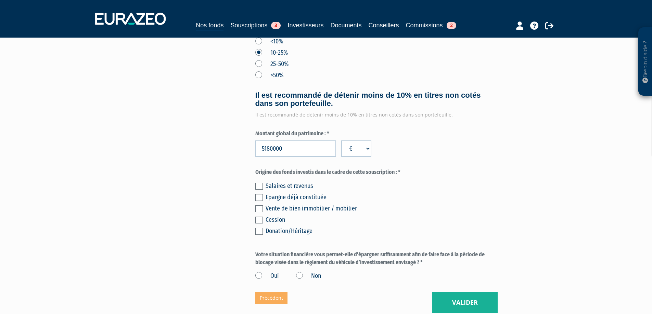
scroll to position [445, 0]
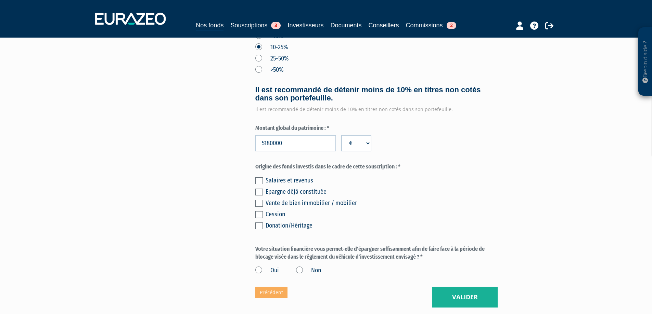
click at [261, 184] on label at bounding box center [259, 181] width 8 height 7
click at [0, 0] on input "checkbox" at bounding box center [0, 0] width 0 height 0
click at [261, 218] on label at bounding box center [259, 214] width 8 height 7
click at [0, 0] on input "checkbox" at bounding box center [0, 0] width 0 height 0
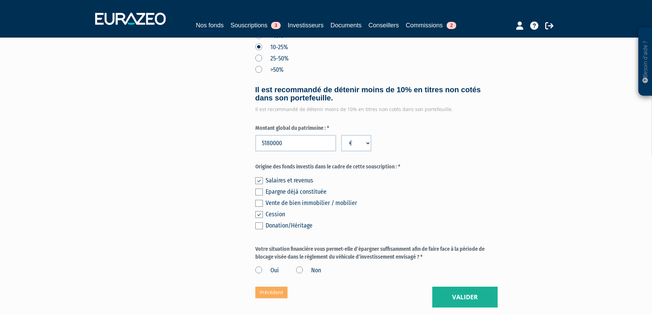
click at [257, 184] on label at bounding box center [259, 181] width 8 height 7
click at [0, 0] on input "checkbox" at bounding box center [0, 0] width 0 height 0
click at [258, 218] on label at bounding box center [259, 214] width 8 height 7
click at [0, 0] on input "checkbox" at bounding box center [0, 0] width 0 height 0
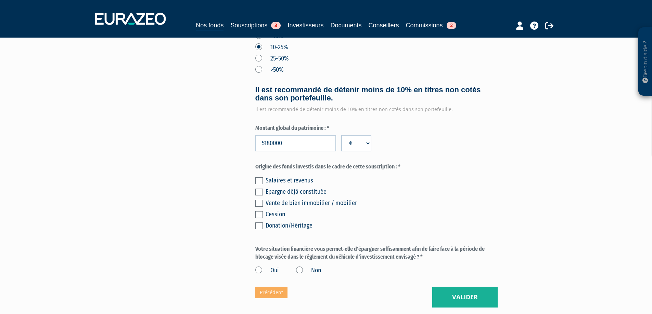
click at [262, 196] on label at bounding box center [259, 192] width 8 height 7
click at [0, 0] on input "checkbox" at bounding box center [0, 0] width 0 height 0
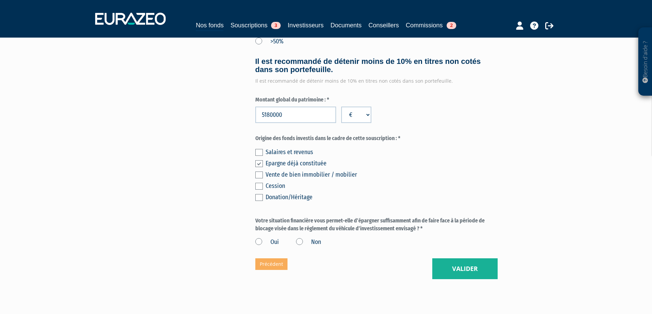
scroll to position [513, 0]
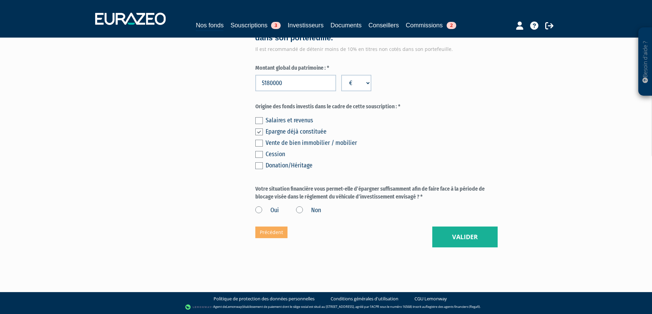
click at [260, 215] on label "Oui" at bounding box center [267, 210] width 24 height 9
click at [0, 0] on input "Oui" at bounding box center [0, 0] width 0 height 0
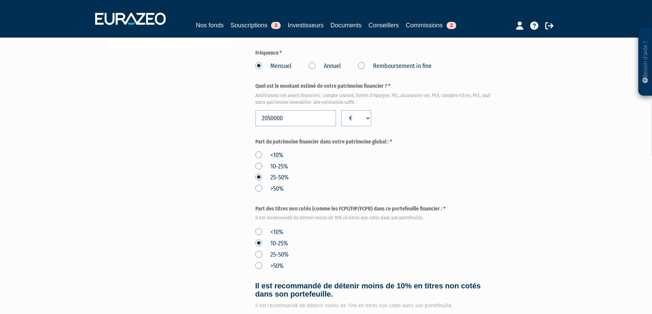
scroll to position [239, 0]
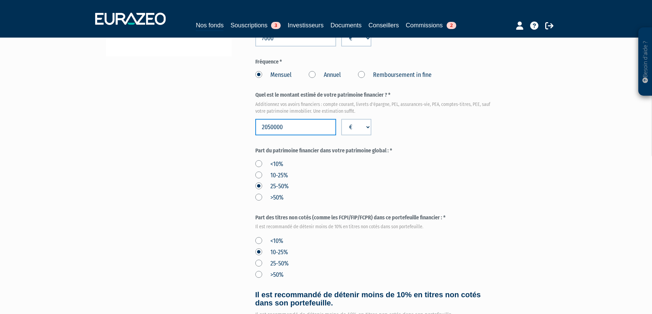
click at [270, 135] on input "2050000" at bounding box center [295, 127] width 81 height 16
type input "3550000"
click at [241, 198] on div "Envoyer à l'investisseur 1 Identité 2 Catégorisation du client 3 Coordonnées ba…" at bounding box center [326, 164] width 430 height 698
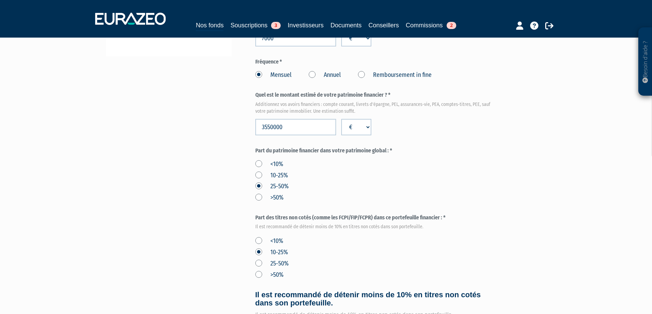
click at [259, 169] on label "<10%" at bounding box center [269, 164] width 28 height 9
click at [0, 0] on input "<10%" at bounding box center [0, 0] width 0 height 0
click at [215, 224] on div "Envoyer à l'investisseur 1 Identité 2 Catégorisation du client 3 Coordonnées ba…" at bounding box center [326, 164] width 430 height 698
click at [256, 180] on label "10-25%" at bounding box center [271, 175] width 33 height 9
click at [0, 0] on input "10-25%" at bounding box center [0, 0] width 0 height 0
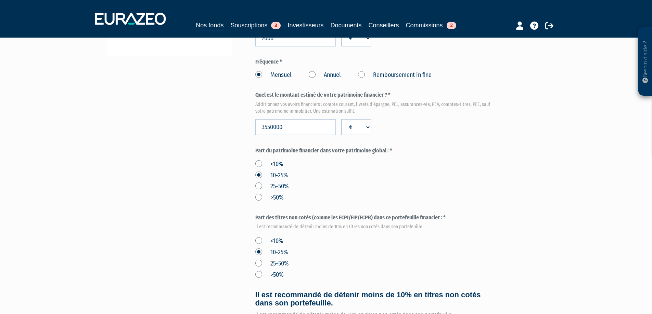
click at [259, 203] on label ">50%" at bounding box center [269, 198] width 28 height 9
click at [0, 0] on input ">50%" at bounding box center [0, 0] width 0 height 0
click at [259, 246] on label "<10%" at bounding box center [269, 241] width 28 height 9
click at [0, 0] on input "<10%" at bounding box center [0, 0] width 0 height 0
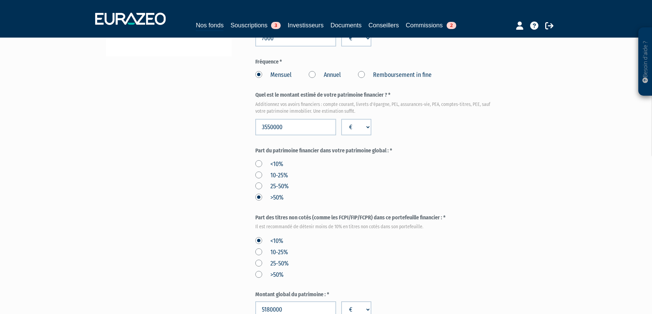
click at [218, 275] on div "Envoyer à l'investisseur 1 Identité 2 Catégorisation du client 3 Coordonnées ba…" at bounding box center [326, 145] width 430 height 660
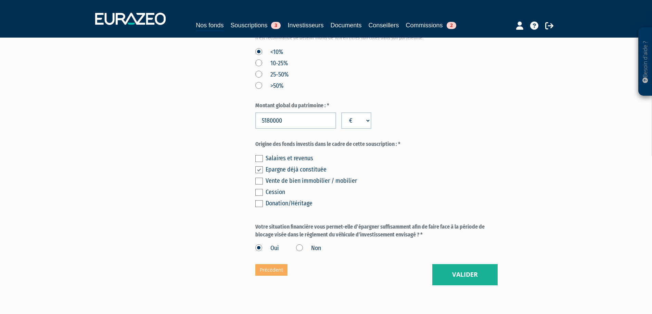
scroll to position [445, 0]
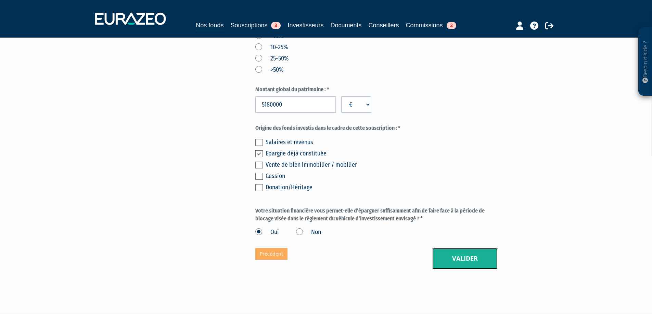
click at [455, 270] on button "Valider" at bounding box center [464, 258] width 65 height 21
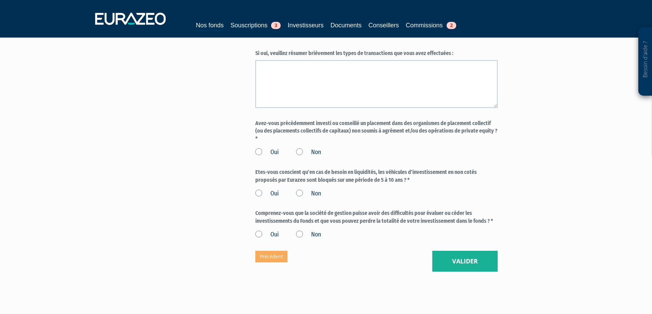
scroll to position [575, 0]
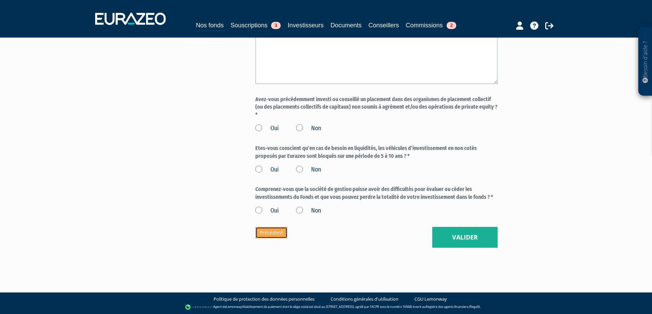
click at [278, 232] on link "Précédent" at bounding box center [271, 233] width 32 height 12
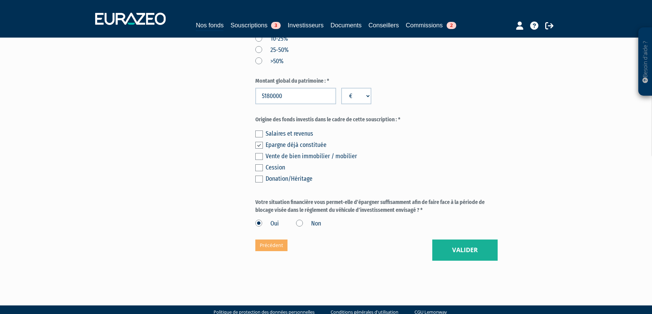
scroll to position [482, 0]
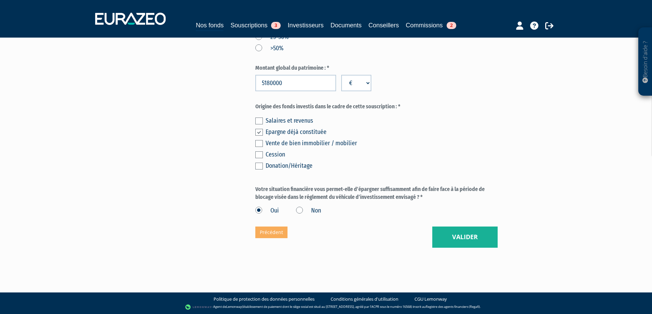
click at [257, 120] on label at bounding box center [259, 121] width 8 height 7
click at [0, 0] on input "checkbox" at bounding box center [0, 0] width 0 height 0
click at [455, 237] on button "Valider" at bounding box center [464, 237] width 65 height 21
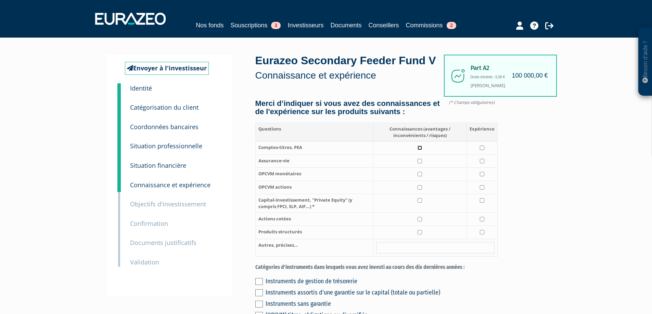
click at [419, 150] on input "checkbox" at bounding box center [419, 148] width 4 height 4
checkbox input "true"
click at [480, 150] on input "checkbox" at bounding box center [482, 148] width 4 height 4
checkbox input "true"
click at [421, 164] on input "checkbox" at bounding box center [419, 161] width 4 height 4
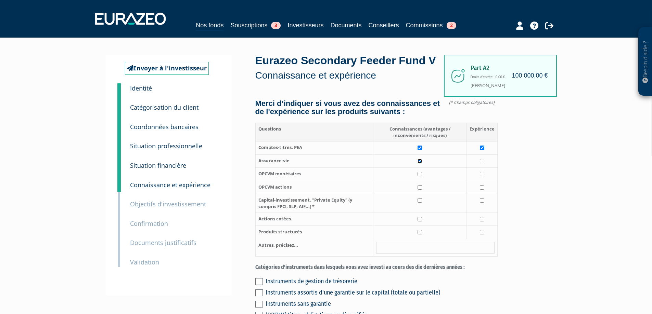
checkbox input "true"
click at [483, 164] on input "checkbox" at bounding box center [482, 161] width 4 height 4
checkbox input "true"
click at [419, 177] on input "checkbox" at bounding box center [419, 174] width 4 height 4
checkbox input "true"
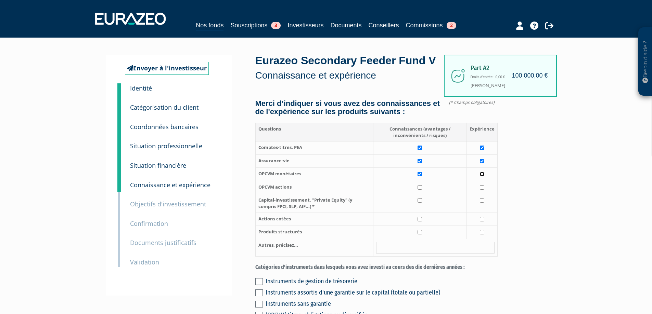
click at [483, 177] on input "checkbox" at bounding box center [482, 174] width 4 height 4
checkbox input "true"
click at [416, 194] on td at bounding box center [419, 187] width 93 height 13
checkbox input "true"
click at [480, 190] on input "checkbox" at bounding box center [482, 187] width 4 height 4
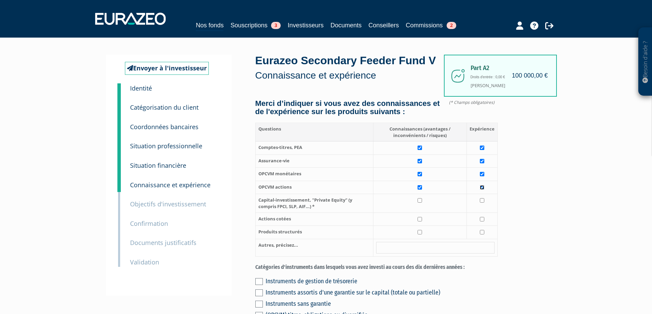
checkbox input "true"
click at [437, 213] on td at bounding box center [419, 203] width 93 height 18
checkbox input "true"
click at [484, 203] on input "checkbox" at bounding box center [482, 200] width 4 height 4
checkbox input "true"
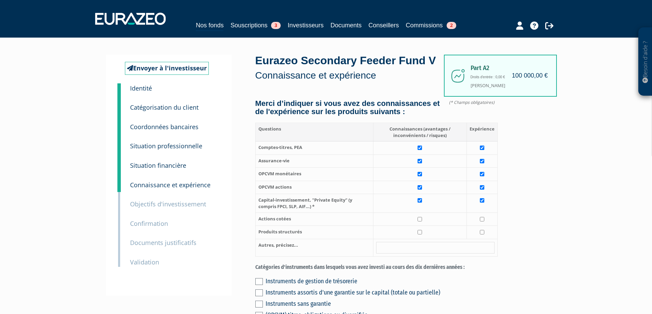
click at [430, 226] on td at bounding box center [419, 219] width 93 height 13
checkbox input "true"
click at [421, 235] on input "checkbox" at bounding box center [419, 232] width 4 height 4
checkbox input "true"
click at [478, 239] on td at bounding box center [481, 232] width 31 height 13
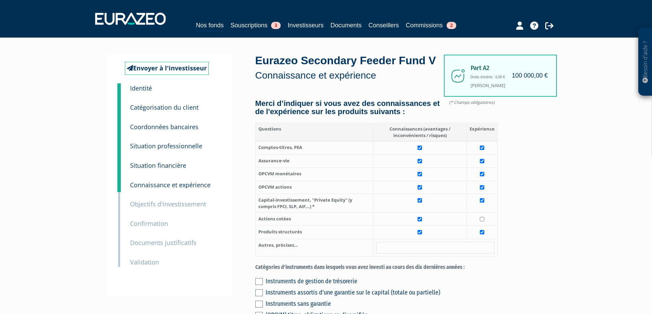
checkbox input "true"
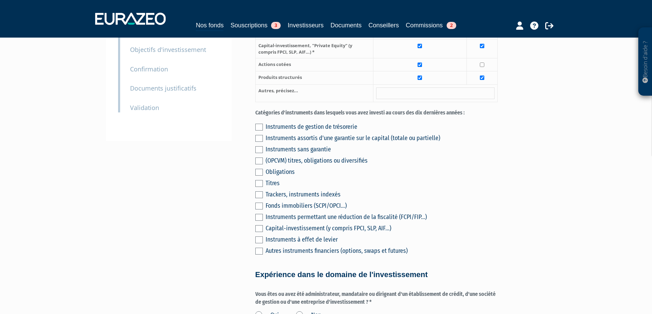
scroll to position [171, 0]
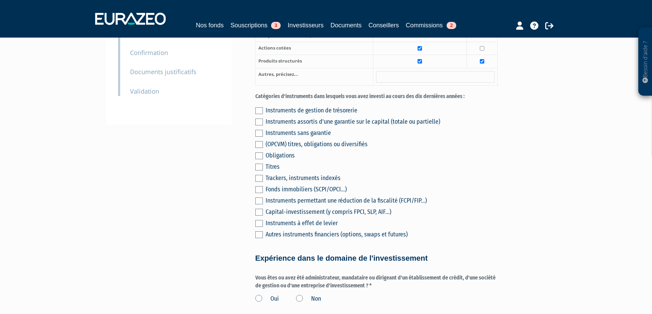
click at [259, 114] on label at bounding box center [259, 110] width 8 height 7
click at [0, 0] on input "checkbox" at bounding box center [0, 0] width 0 height 0
click at [260, 126] on label at bounding box center [259, 122] width 8 height 7
click at [0, 0] on input "checkbox" at bounding box center [0, 0] width 0 height 0
click at [257, 137] on label at bounding box center [259, 133] width 8 height 7
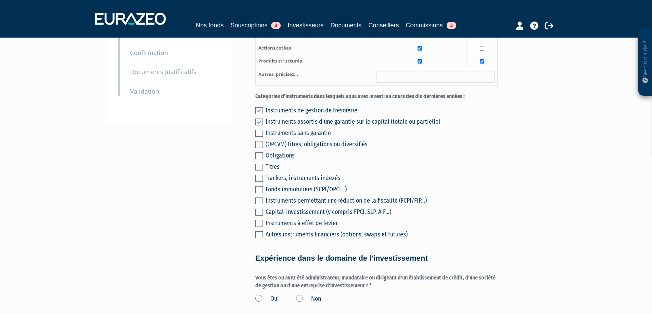
click at [0, 0] on input "checkbox" at bounding box center [0, 0] width 0 height 0
click at [258, 148] on label at bounding box center [259, 144] width 8 height 7
click at [0, 0] on input "checkbox" at bounding box center [0, 0] width 0 height 0
click at [260, 193] on label at bounding box center [259, 189] width 8 height 7
click at [0, 0] on input "checkbox" at bounding box center [0, 0] width 0 height 0
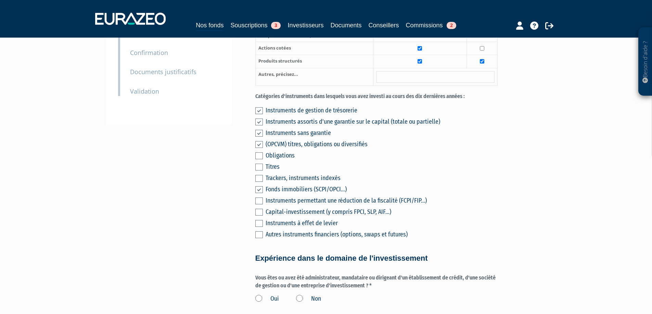
click at [259, 216] on label at bounding box center [259, 212] width 8 height 7
click at [0, 0] on input "checkbox" at bounding box center [0, 0] width 0 height 0
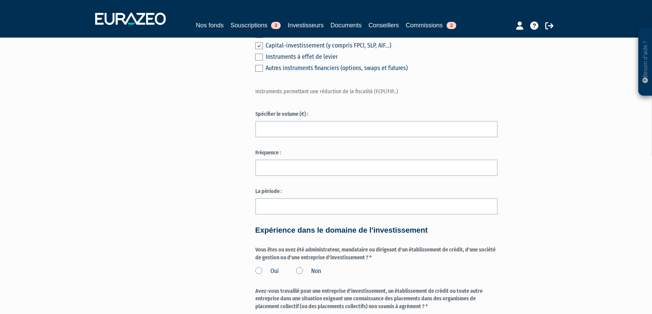
scroll to position [342, 0]
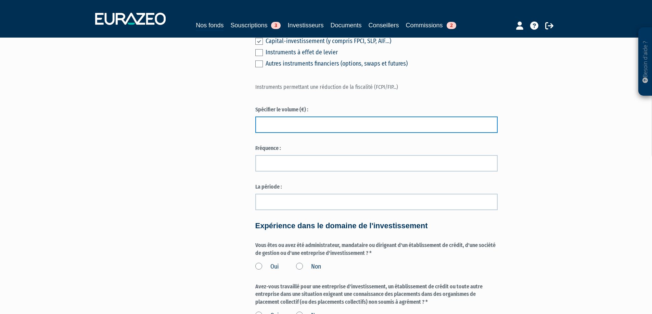
click at [299, 133] on input "text" at bounding box center [376, 125] width 242 height 16
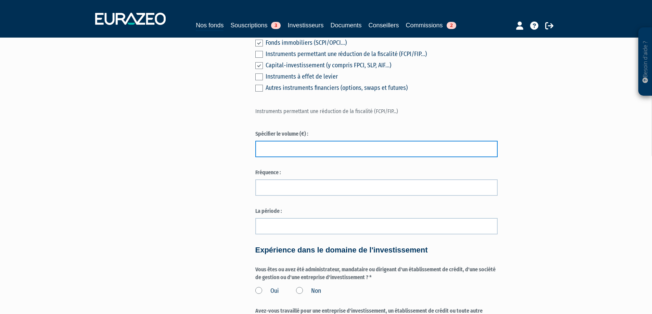
scroll to position [308, 0]
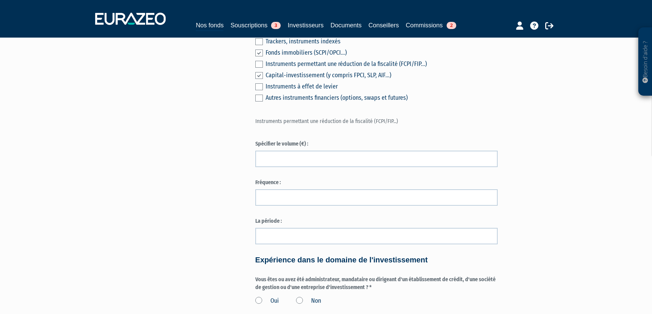
click at [225, 189] on div "Envoyer à l'investisseur 1 Identité 2 Catégorisation du client 3 Coordonnées ba…" at bounding box center [326, 188] width 430 height 883
click at [257, 68] on label at bounding box center [259, 64] width 8 height 7
click at [0, 0] on input "checkbox" at bounding box center [0, 0] width 0 height 0
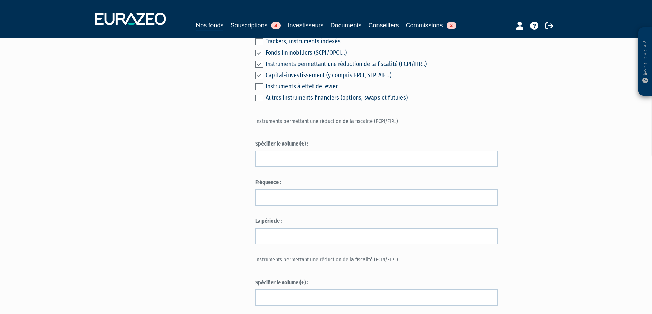
click at [257, 68] on label at bounding box center [259, 64] width 8 height 7
click at [0, 0] on input "checkbox" at bounding box center [0, 0] width 0 height 0
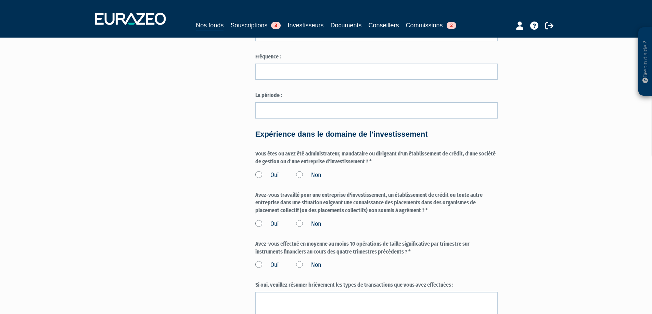
scroll to position [445, 0]
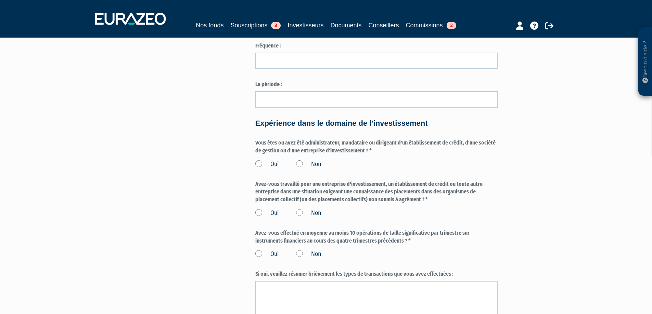
click at [317, 169] on label "Non" at bounding box center [308, 164] width 25 height 9
click at [0, 0] on input "Non" at bounding box center [0, 0] width 0 height 0
click at [310, 218] on label "Non" at bounding box center [308, 213] width 25 height 9
click at [0, 0] on input "Non" at bounding box center [0, 0] width 0 height 0
click at [316, 259] on label "Non" at bounding box center [308, 254] width 25 height 9
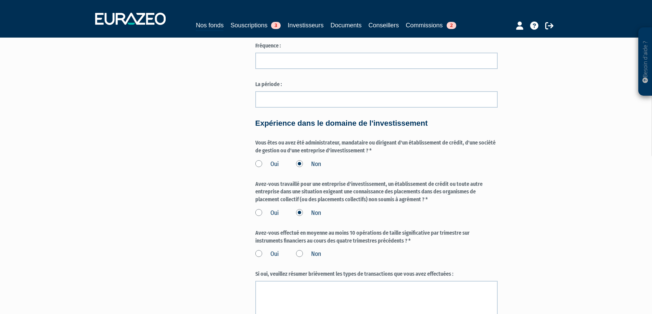
click at [0, 0] on input "Non" at bounding box center [0, 0] width 0 height 0
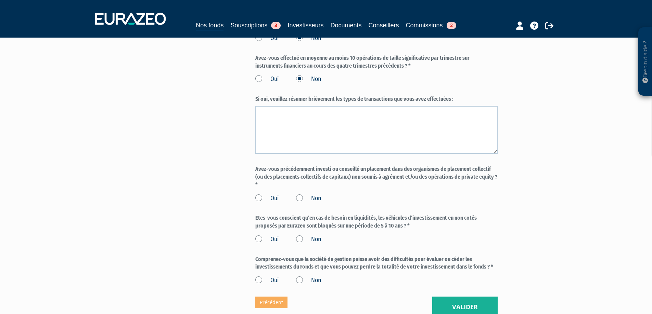
scroll to position [650, 0]
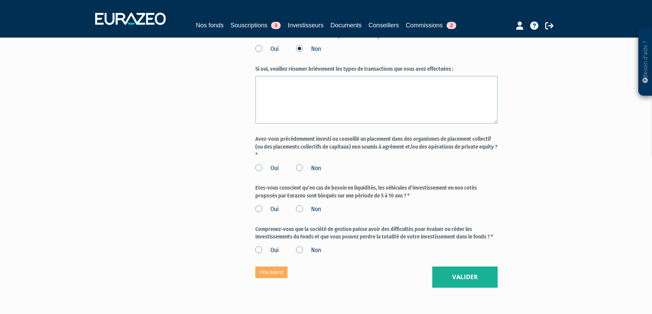
click at [276, 173] on label "Oui" at bounding box center [267, 168] width 24 height 9
click at [0, 0] on input "Oui" at bounding box center [0, 0] width 0 height 0
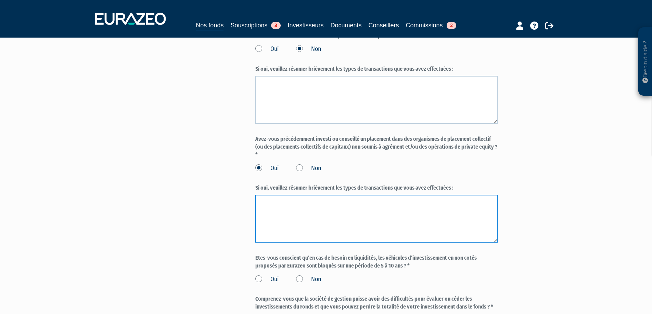
click at [331, 243] on textarea at bounding box center [376, 219] width 242 height 48
click at [317, 221] on textarea "3 engagements en Priate Equity" at bounding box center [376, 219] width 242 height 48
click at [352, 224] on textarea "3 engagements en Private Equity" at bounding box center [376, 219] width 242 height 48
click at [353, 243] on textarea "3 engagements en Private Equity" at bounding box center [376, 219] width 242 height 48
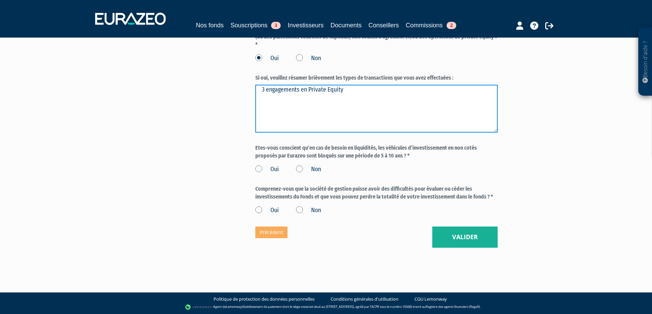
scroll to position [784, 0]
type textarea "3 engagements en Private Equity"
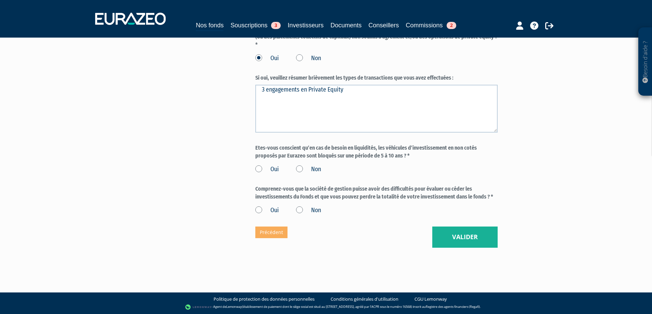
click at [271, 169] on label "Oui" at bounding box center [267, 169] width 24 height 9
click at [0, 0] on input "Oui" at bounding box center [0, 0] width 0 height 0
click at [276, 210] on label "Oui" at bounding box center [267, 210] width 24 height 9
click at [0, 0] on input "Oui" at bounding box center [0, 0] width 0 height 0
click at [475, 235] on button "Valider" at bounding box center [464, 237] width 65 height 21
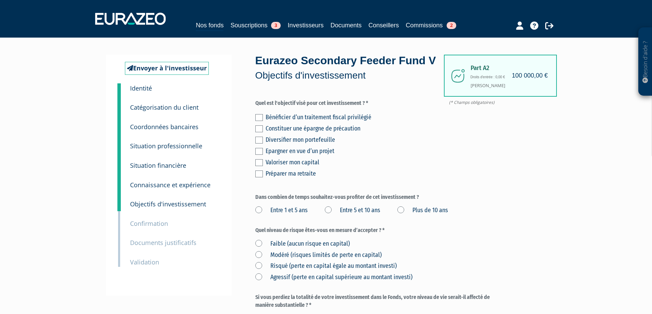
click at [259, 144] on label at bounding box center [259, 140] width 8 height 7
click at [0, 0] on input "checkbox" at bounding box center [0, 0] width 0 height 0
click at [259, 166] on label at bounding box center [259, 162] width 8 height 7
click at [0, 0] on input "checkbox" at bounding box center [0, 0] width 0 height 0
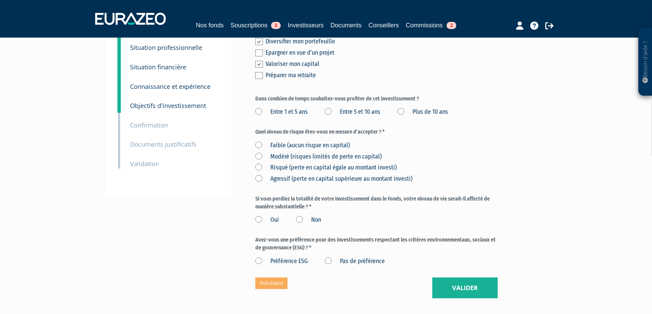
scroll to position [103, 0]
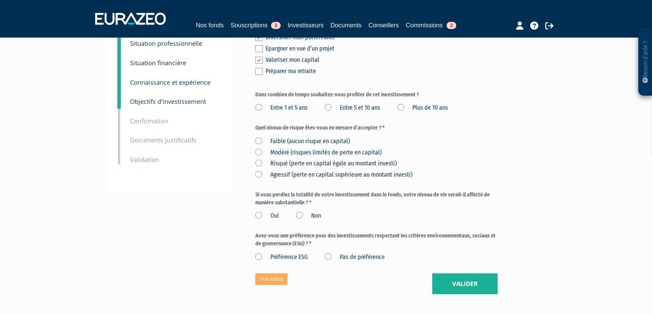
click at [423, 113] on label "Plus de 10 ans" at bounding box center [422, 108] width 51 height 9
click at [0, 0] on ans "Plus de 10 ans" at bounding box center [0, 0] width 0 height 0
click at [308, 180] on label "Agressif (perte en capital supérieure au montant investi)" at bounding box center [333, 175] width 157 height 9
click at [0, 0] on investi\) "Agressif (perte en capital supérieure au montant investi)" at bounding box center [0, 0] width 0 height 0
click at [309, 168] on label "Risqué (perte en capital égale au montant investi)" at bounding box center [325, 163] width 141 height 9
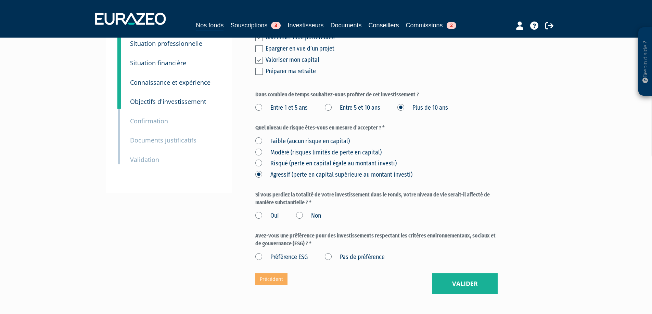
click at [0, 0] on investi\) "Risqué (perte en capital égale au montant investi)" at bounding box center [0, 0] width 0 height 0
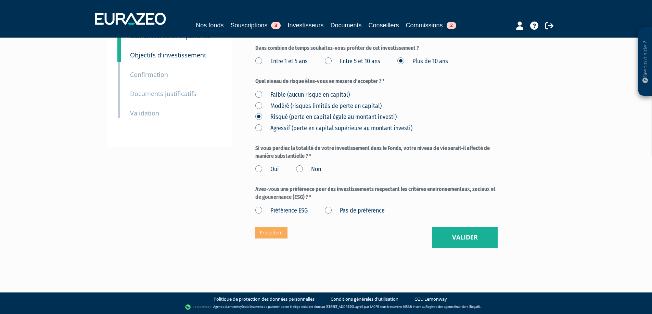
scroll to position [165, 0]
click at [308, 171] on label "Non" at bounding box center [308, 169] width 25 height 9
click at [0, 0] on input "Non" at bounding box center [0, 0] width 0 height 0
click at [369, 210] on label "Pas de préférence" at bounding box center [355, 211] width 60 height 9
click at [0, 0] on préférence "Pas de préférence" at bounding box center [0, 0] width 0 height 0
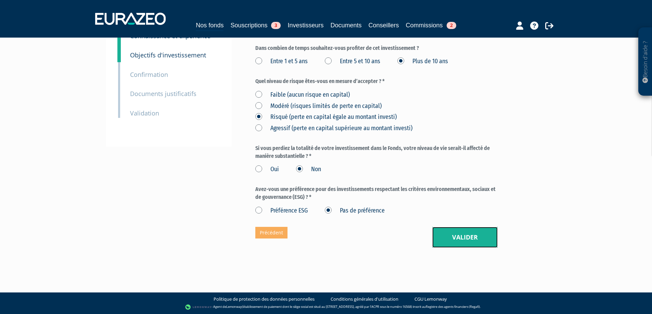
click at [467, 237] on button "Valider" at bounding box center [464, 237] width 65 height 21
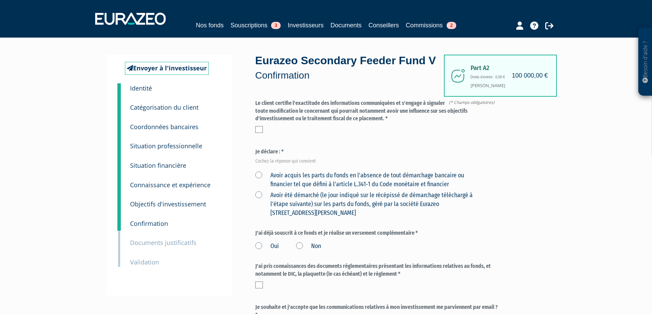
click at [261, 133] on label at bounding box center [259, 129] width 8 height 7
click at [0, 0] on input "checkbox" at bounding box center [0, 0] width 0 height 0
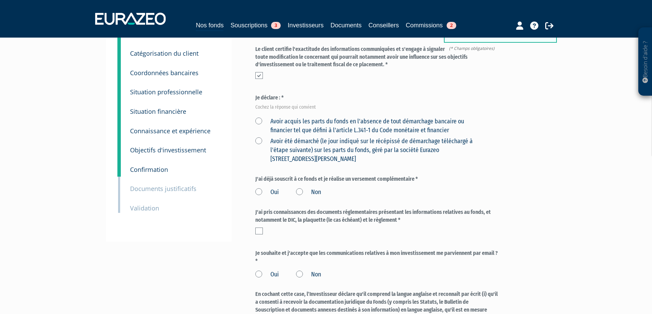
scroll to position [68, 0]
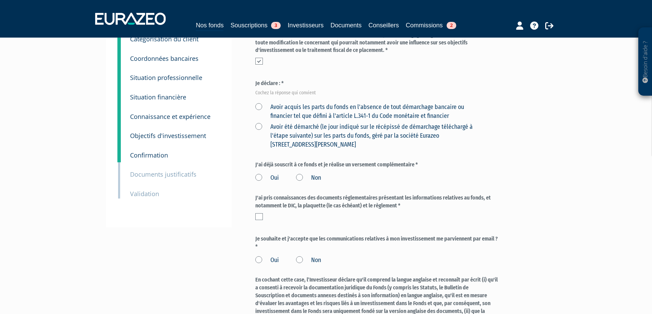
click at [300, 120] on label "Avoir acquis les parts du fonds en l'absence de tout démarchage bancaire ou fin…" at bounding box center [368, 111] width 226 height 17
click at [0, 0] on financier "Avoir acquis les parts du fonds en l'absence de tout démarchage bancaire ou fin…" at bounding box center [0, 0] width 0 height 0
click at [304, 183] on label "Non" at bounding box center [308, 178] width 25 height 9
click at [0, 0] on input "Non" at bounding box center [0, 0] width 0 height 0
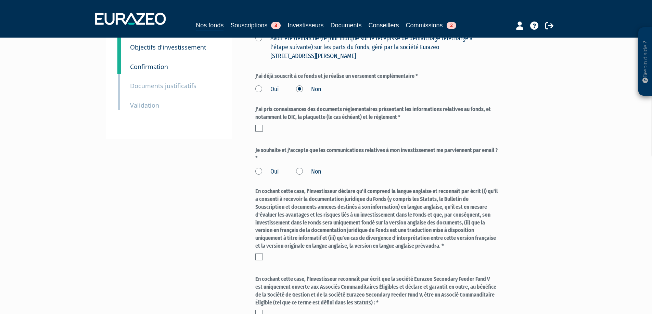
scroll to position [171, 0]
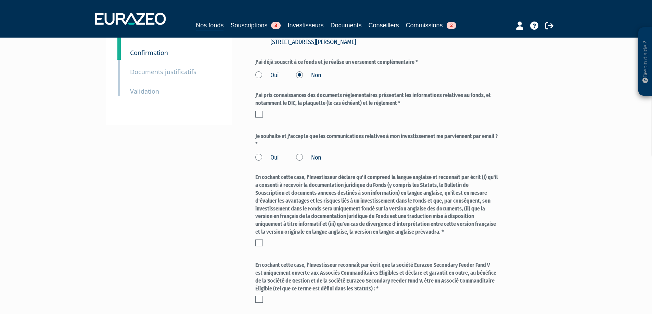
click at [258, 118] on label at bounding box center [259, 114] width 8 height 7
click at [0, 0] on input "checkbox" at bounding box center [0, 0] width 0 height 0
click at [278, 163] on label "Oui" at bounding box center [267, 158] width 24 height 9
click at [0, 0] on input "Oui" at bounding box center [0, 0] width 0 height 0
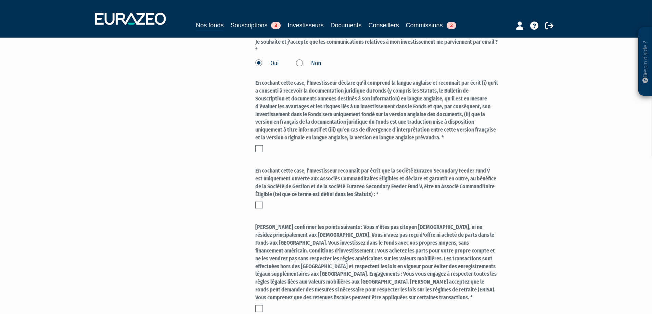
scroll to position [274, 0]
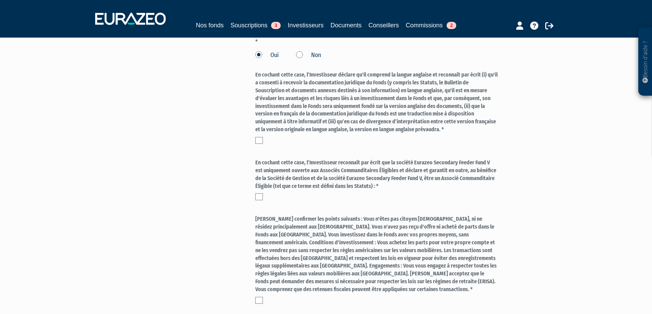
click at [262, 144] on label at bounding box center [259, 140] width 8 height 7
click at [0, 0] on input "checkbox" at bounding box center [0, 0] width 0 height 0
click at [260, 200] on label at bounding box center [259, 197] width 8 height 7
click at [0, 0] on input "checkbox" at bounding box center [0, 0] width 0 height 0
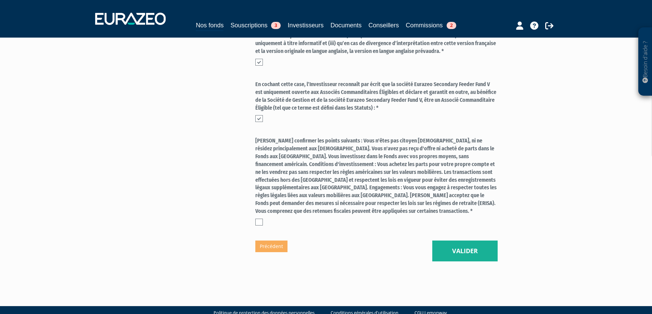
scroll to position [374, 0]
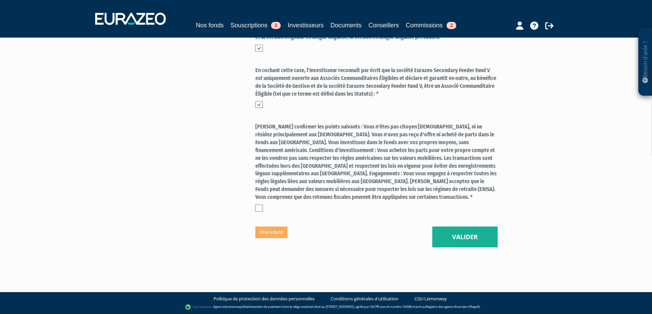
click at [259, 205] on label at bounding box center [259, 208] width 8 height 7
click at [0, 0] on input "checkbox" at bounding box center [0, 0] width 0 height 0
click at [469, 237] on button "Valider" at bounding box center [464, 237] width 65 height 21
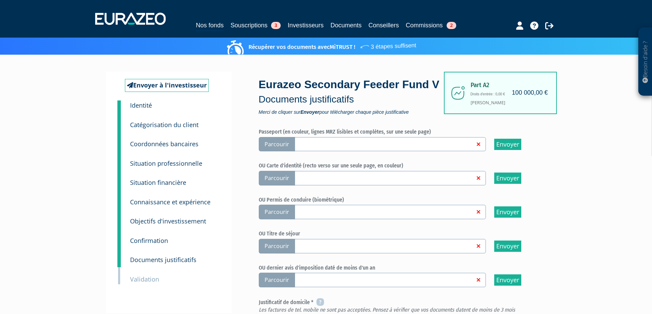
click at [286, 152] on span "Parcourir" at bounding box center [277, 144] width 36 height 15
click at [0, 0] on input "Parcourir" at bounding box center [0, 0] width 0 height 0
click at [278, 186] on span "Parcourir" at bounding box center [277, 178] width 36 height 15
click at [0, 0] on input "Parcourir" at bounding box center [0, 0] width 0 height 0
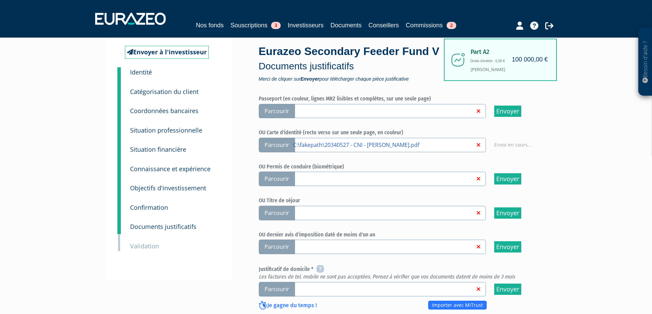
scroll to position [68, 0]
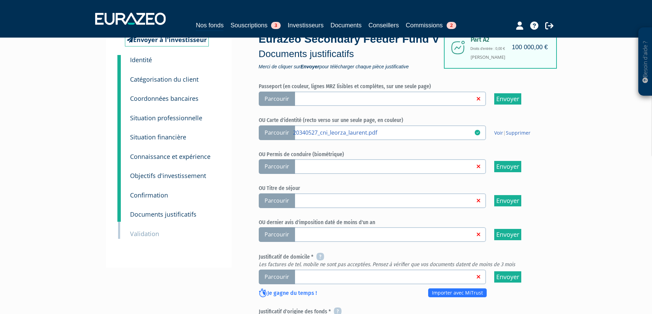
scroll to position [34, 0]
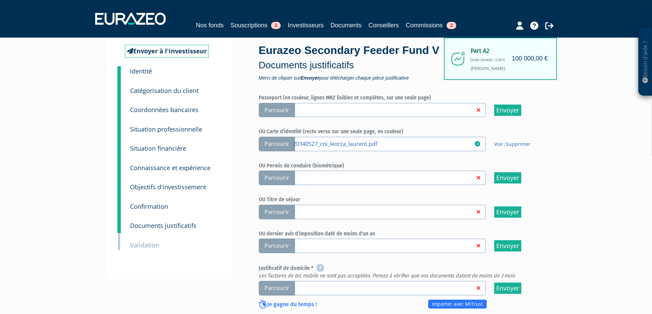
click at [177, 151] on small "Situation financière" at bounding box center [158, 148] width 56 height 8
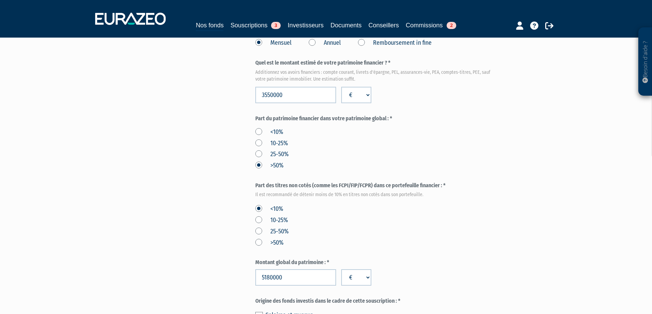
scroll to position [274, 0]
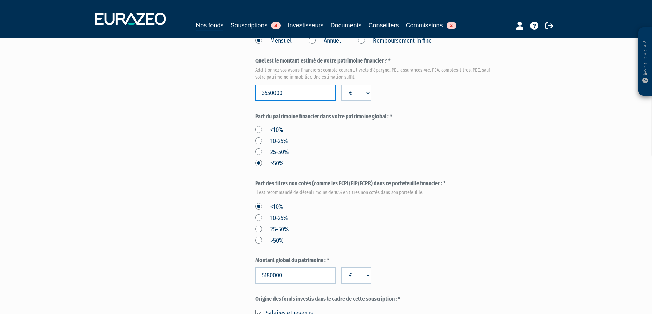
drag, startPoint x: 289, startPoint y: 111, endPoint x: 242, endPoint y: 113, distance: 47.2
click at [242, 113] on div "Envoyer à l'investisseur 1 Identité 2 Catégorisation du client 3 Coordonnées ba…" at bounding box center [326, 111] width 430 height 660
type input "5930000"
click at [412, 185] on form "(* Champs obligatoires) Quels sont les revenus annuels nets de votre foyer ? * …" at bounding box center [376, 117] width 242 height 582
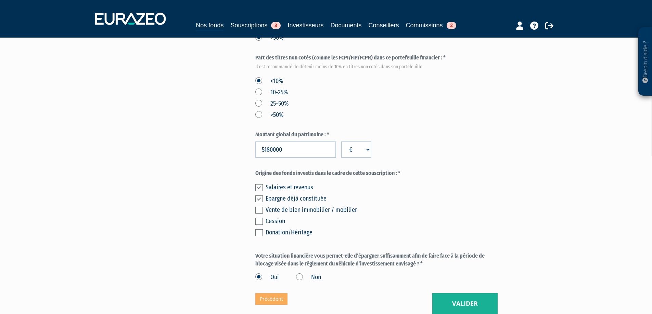
scroll to position [445, 0]
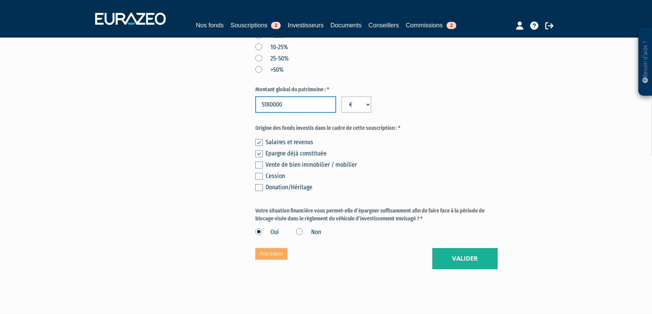
drag, startPoint x: 290, startPoint y: 120, endPoint x: 219, endPoint y: 115, distance: 71.3
type input "7700000"
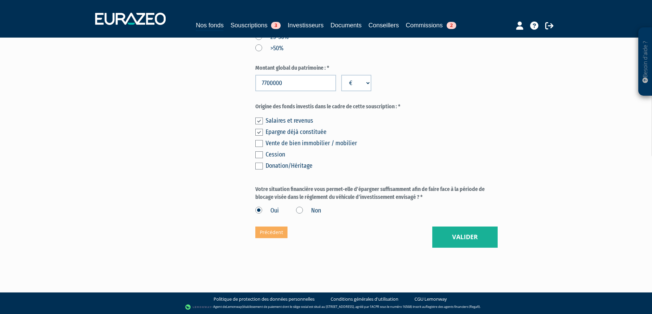
scroll to position [482, 0]
click at [469, 240] on button "Valider" at bounding box center [464, 237] width 65 height 21
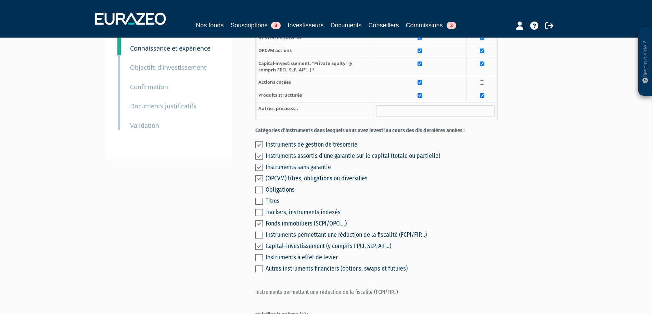
scroll to position [103, 0]
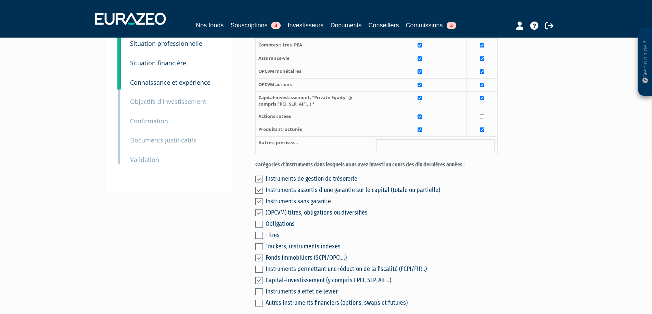
click at [156, 138] on small "Documents justificatifs" at bounding box center [163, 140] width 66 height 8
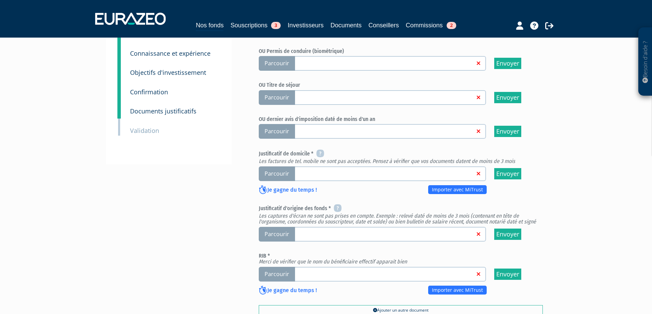
scroll to position [137, 0]
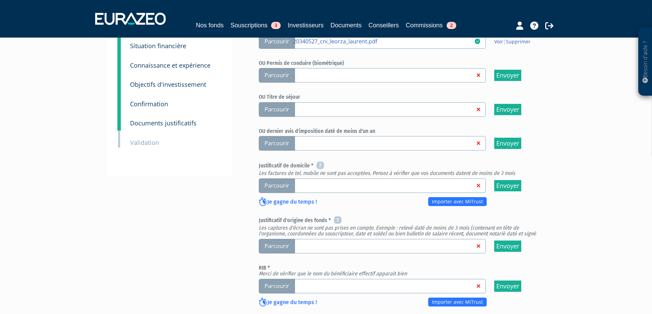
click at [280, 193] on span "Parcourir" at bounding box center [277, 186] width 36 height 15
click at [0, 0] on input "Parcourir" at bounding box center [0, 0] width 0 height 0
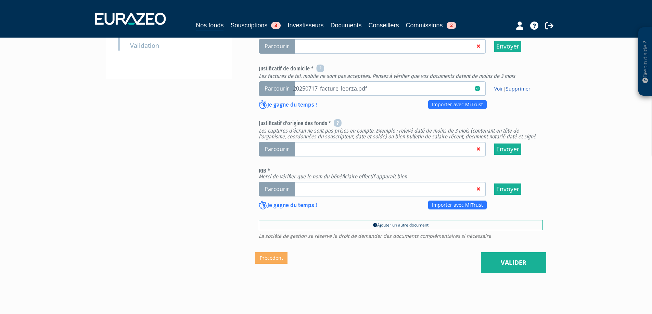
scroll to position [239, 0]
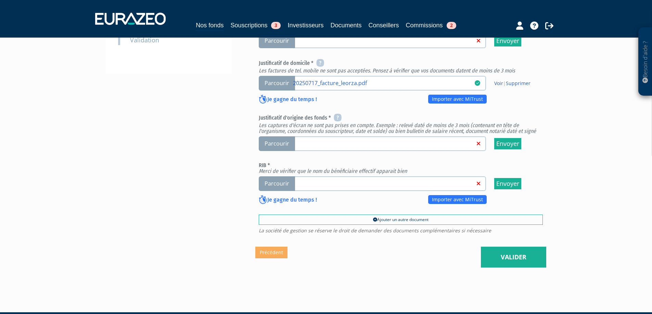
click at [270, 191] on span "Parcourir" at bounding box center [277, 184] width 36 height 15
click at [0, 0] on input "Parcourir" at bounding box center [0, 0] width 0 height 0
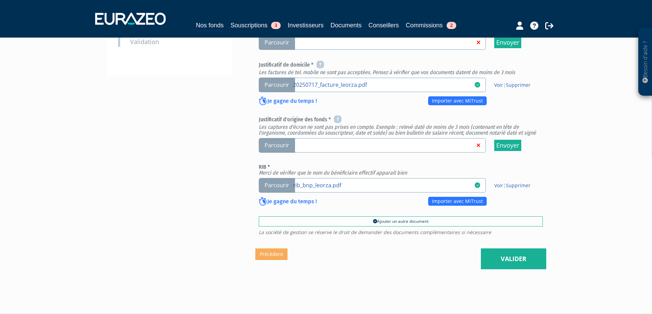
scroll to position [239, 0]
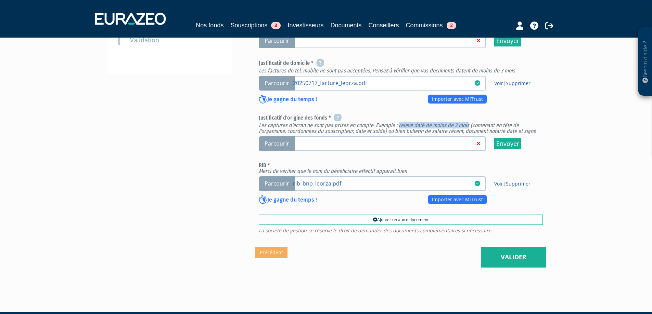
drag, startPoint x: 396, startPoint y: 140, endPoint x: 466, endPoint y: 143, distance: 69.5
click at [466, 135] on em "Les captures d'écran ne sont pas prises en compte. Exemple : relevé daté de moi…" at bounding box center [397, 128] width 277 height 13
click at [116, 197] on div "Envoyer à l'investisseur 1 Identité 2 Catégorisation du client 3 Coordonnées ba…" at bounding box center [326, 50] width 430 height 436
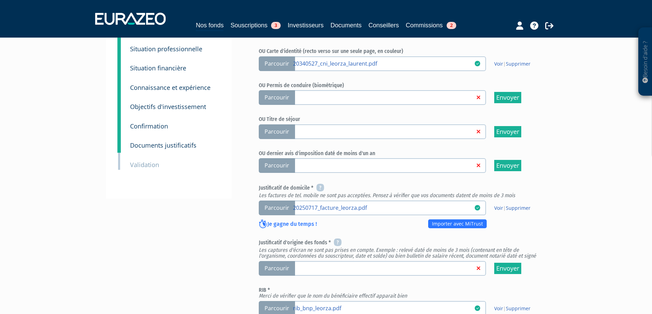
scroll to position [0, 0]
